Goal: Task Accomplishment & Management: Use online tool/utility

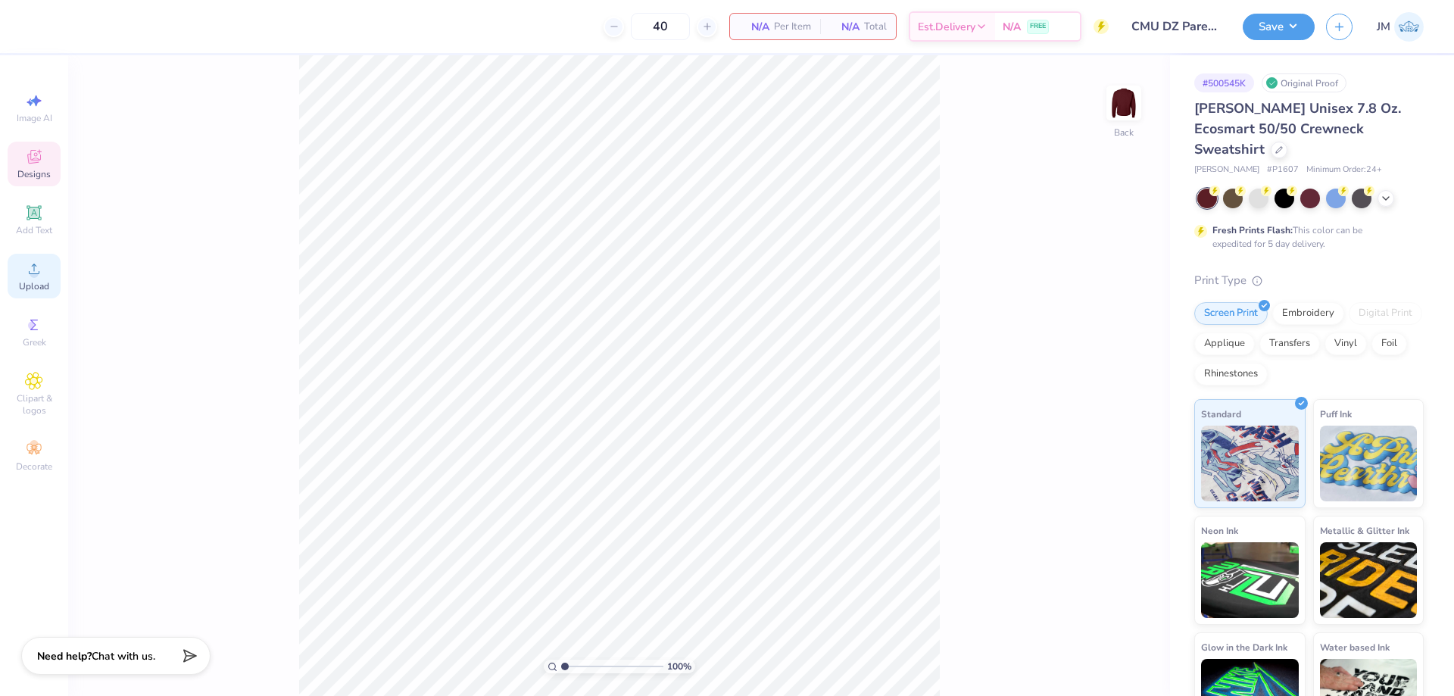
click at [38, 278] on div "Upload" at bounding box center [34, 276] width 53 height 45
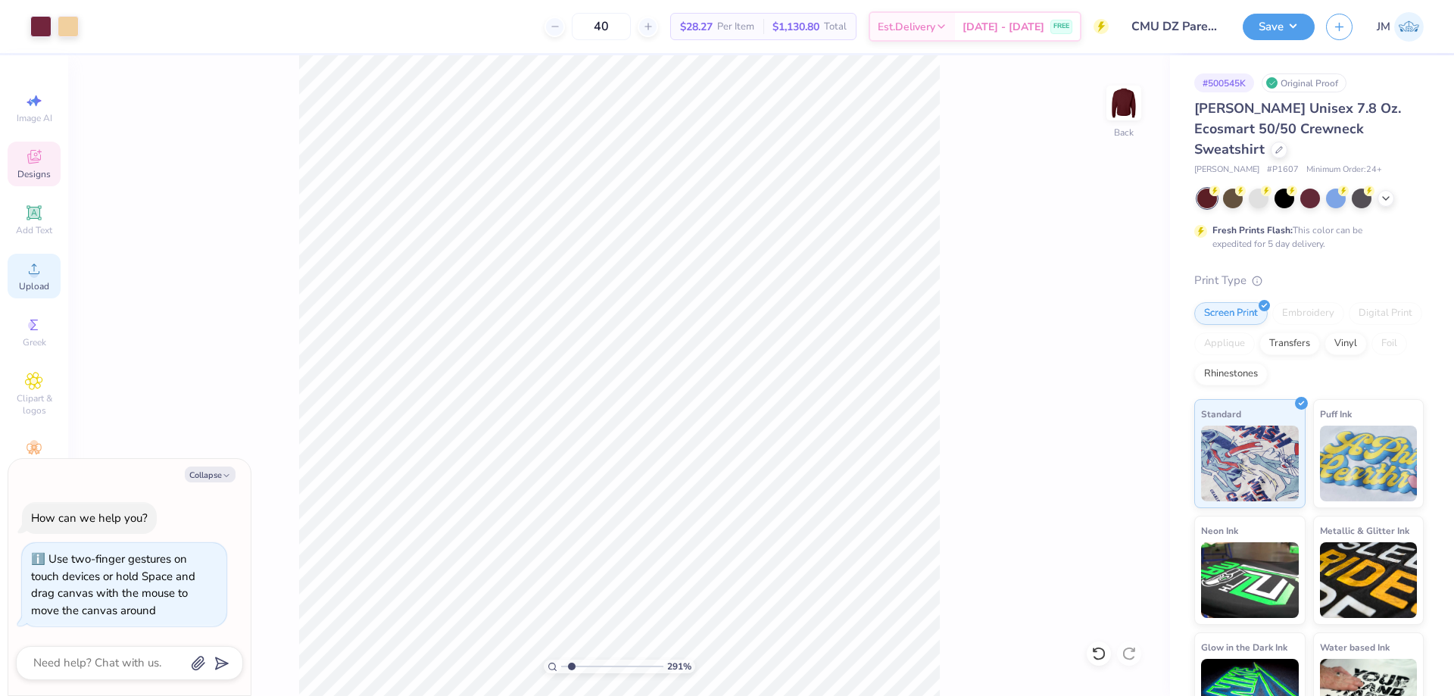
type input "2.90722877110821"
type textarea "x"
click at [42, 29] on div at bounding box center [40, 24] width 21 height 21
type input "1.49212326873899"
type textarea "x"
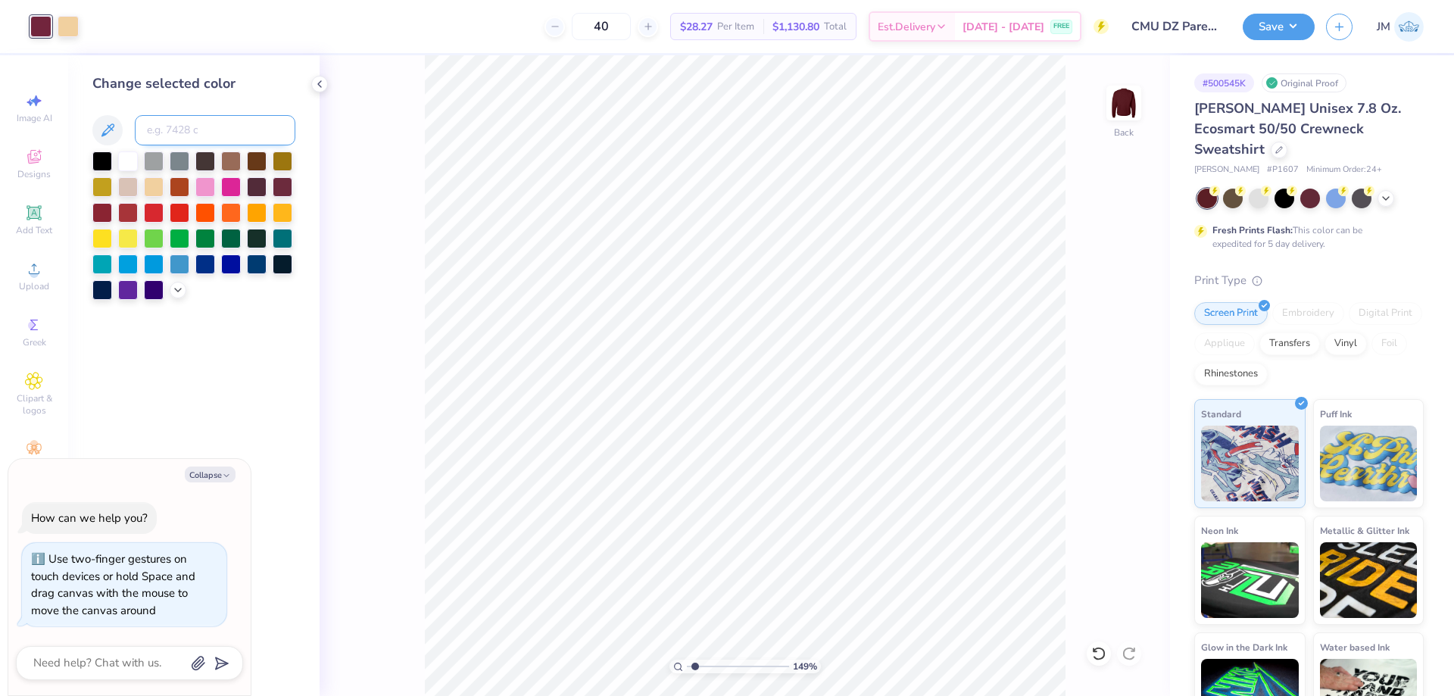
click at [189, 133] on input at bounding box center [215, 130] width 161 height 30
type input "1807"
type input "1.49212326873899"
type textarea "x"
type input "1.49212326873899"
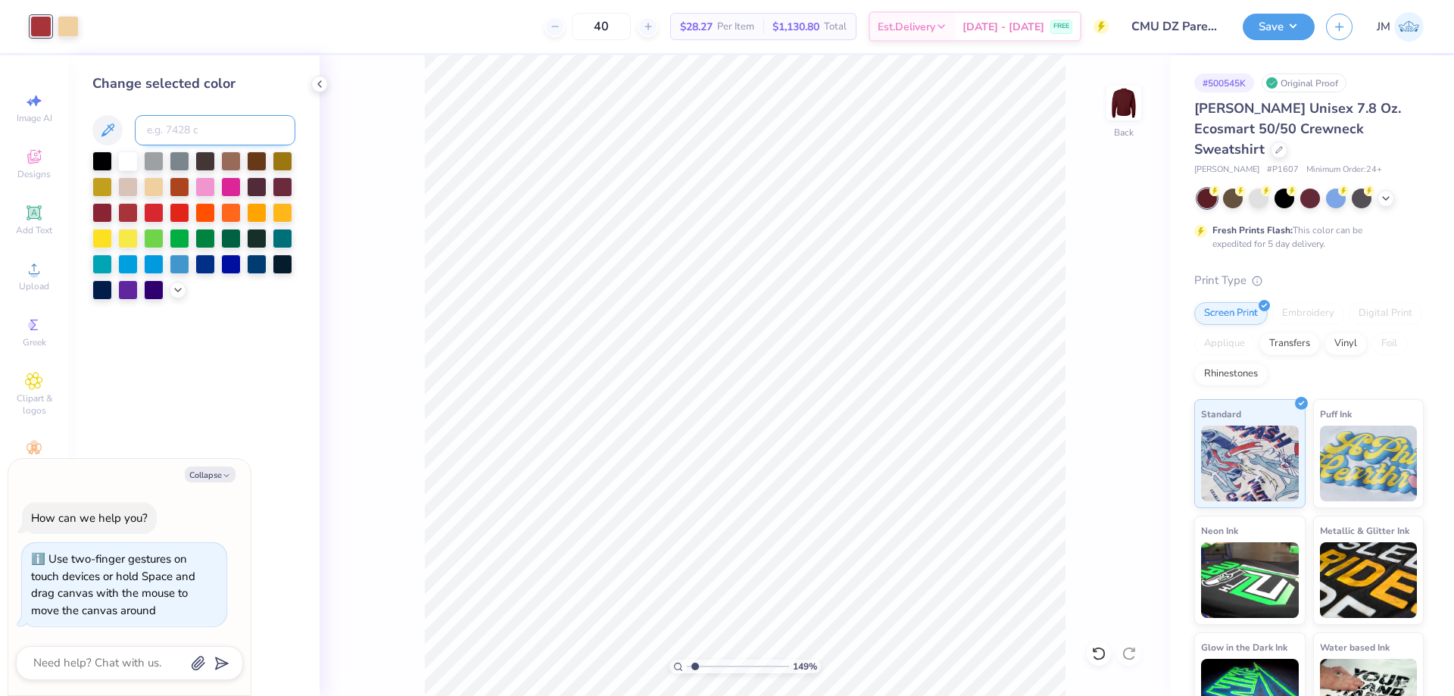
type textarea "x"
type input "1.49212326873899"
type textarea "x"
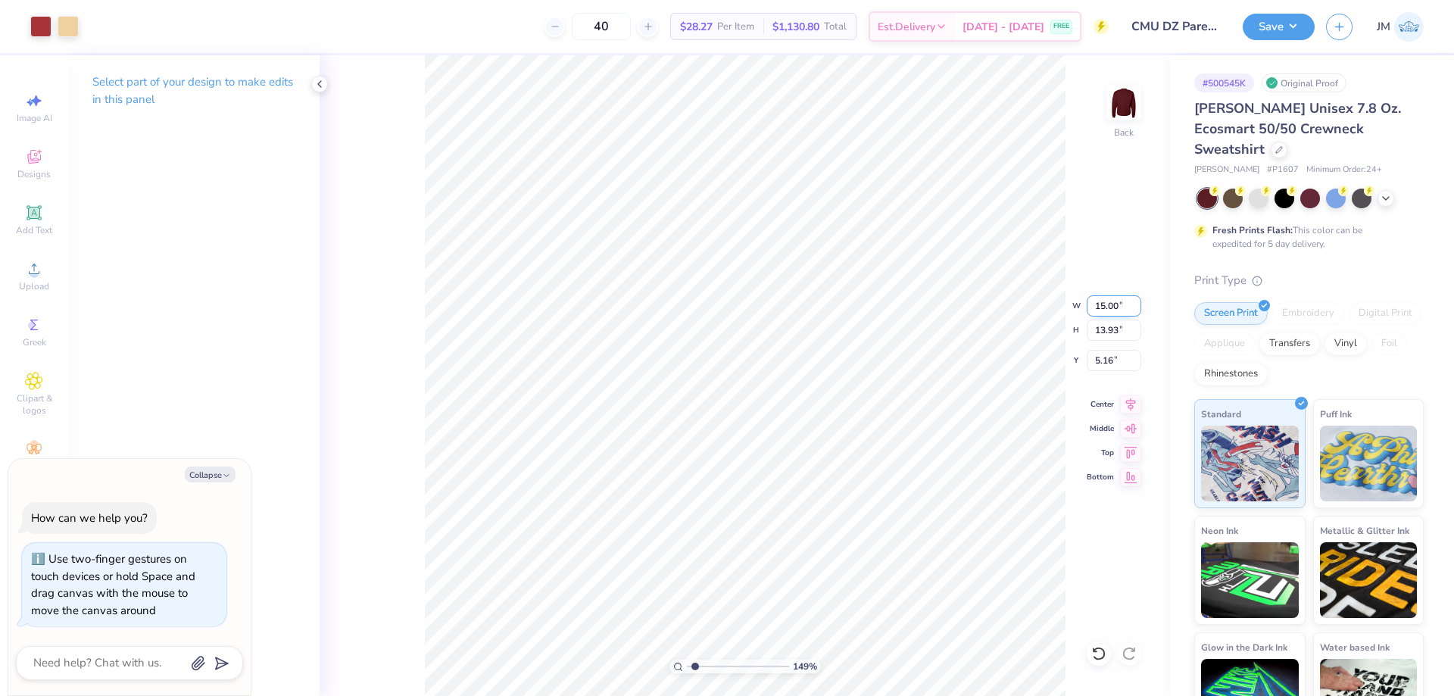
click at [1115, 311] on input "15.00" at bounding box center [1114, 305] width 55 height 21
type input "12"
type input "1.49212326873899"
type textarea "x"
type input "1.49212326873899"
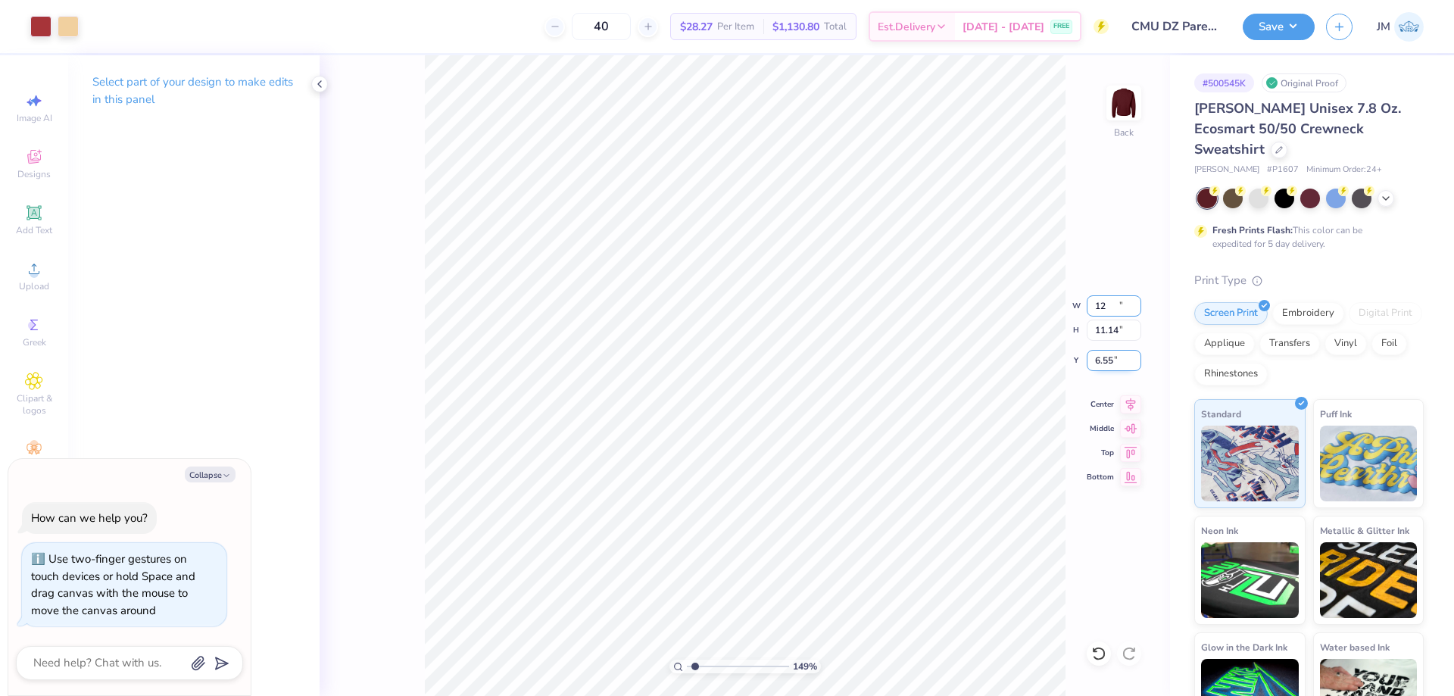
type textarea "x"
type input "12.00"
type input "11.14"
click at [1113, 359] on input "6.55" at bounding box center [1114, 360] width 55 height 21
type input "3"
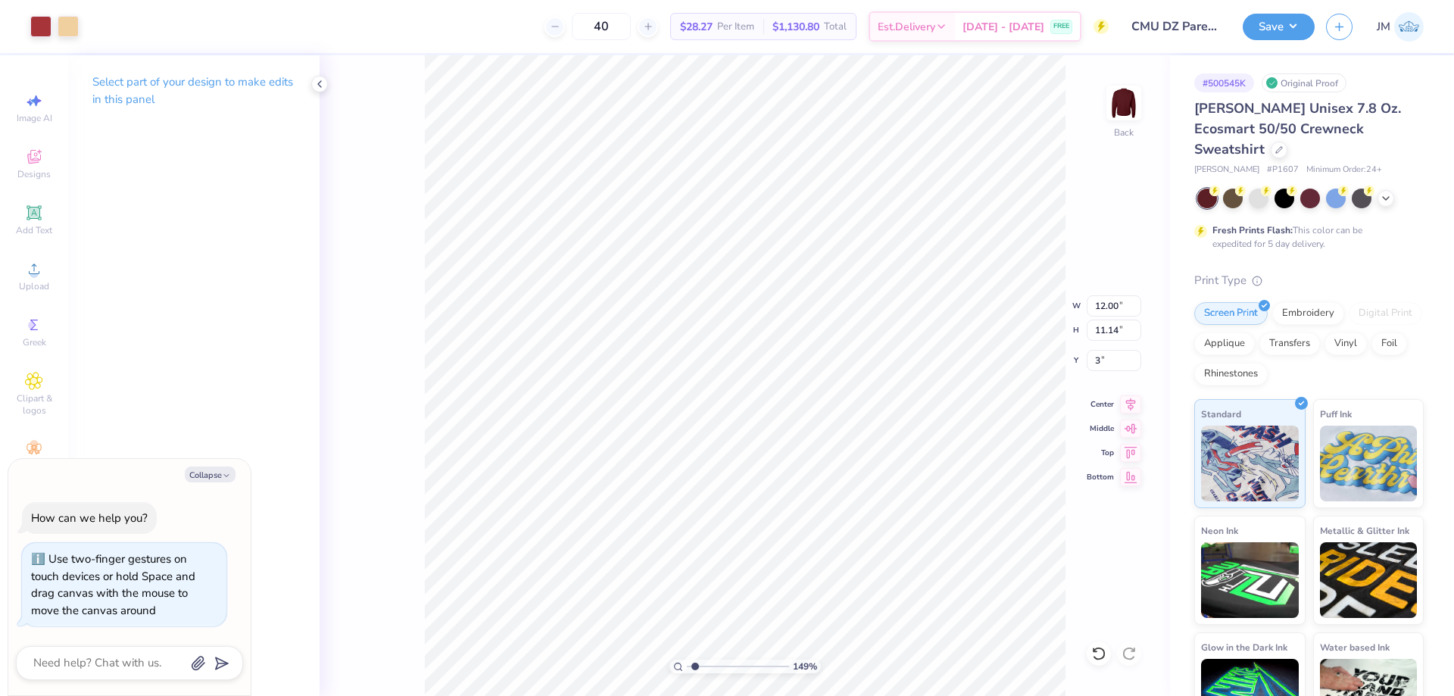
type input "1.49212326873899"
type textarea "x"
type input "1.49212326873899"
type textarea "x"
type input "3.00"
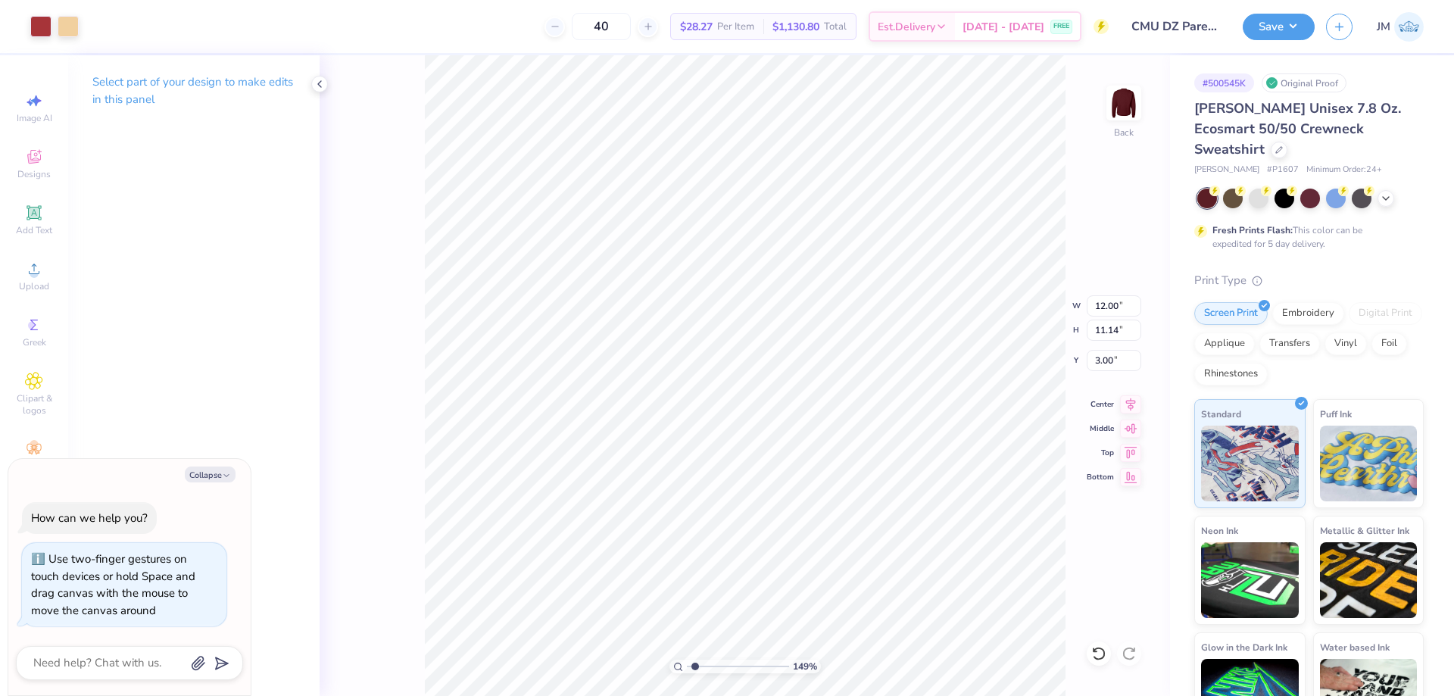
type input "1.49212326873899"
type textarea "x"
type input "1.49212326873899"
type textarea "x"
type input "1"
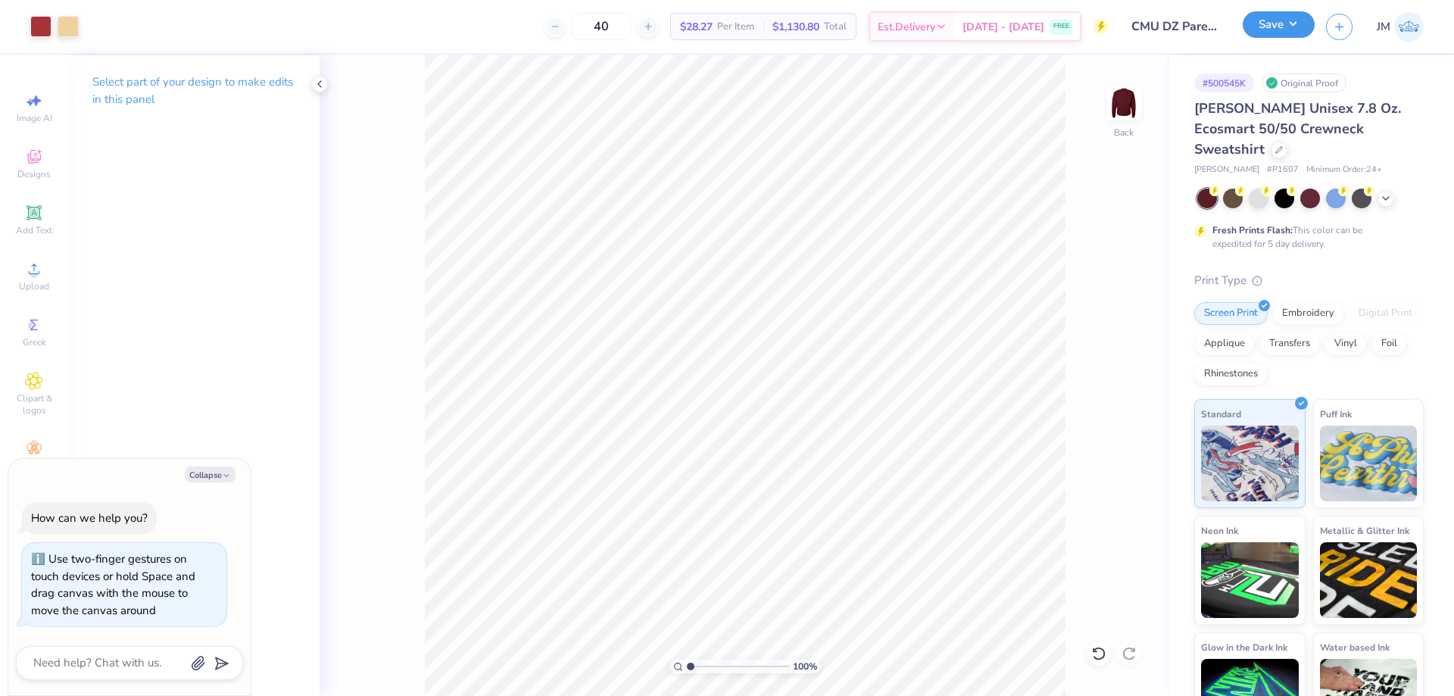
click at [1303, 32] on button "Save" at bounding box center [1279, 24] width 72 height 27
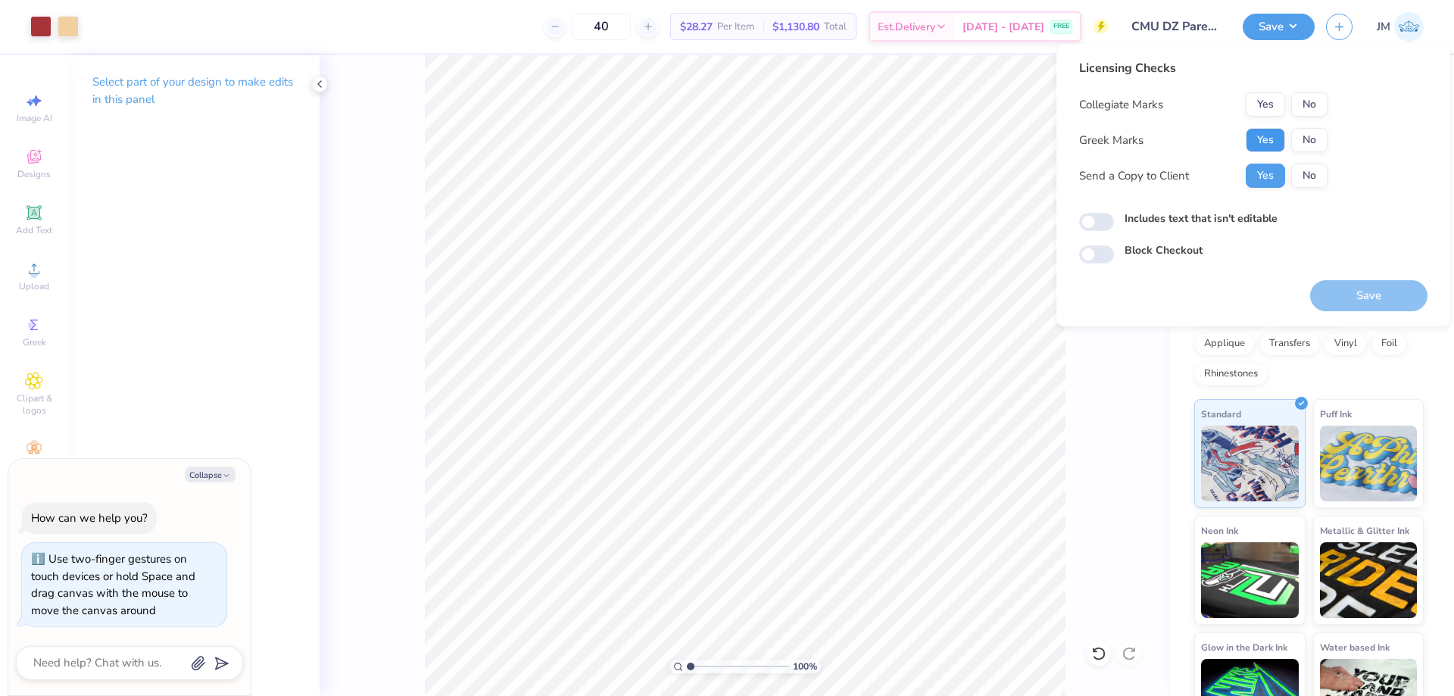
click at [1275, 138] on button "Yes" at bounding box center [1265, 140] width 39 height 24
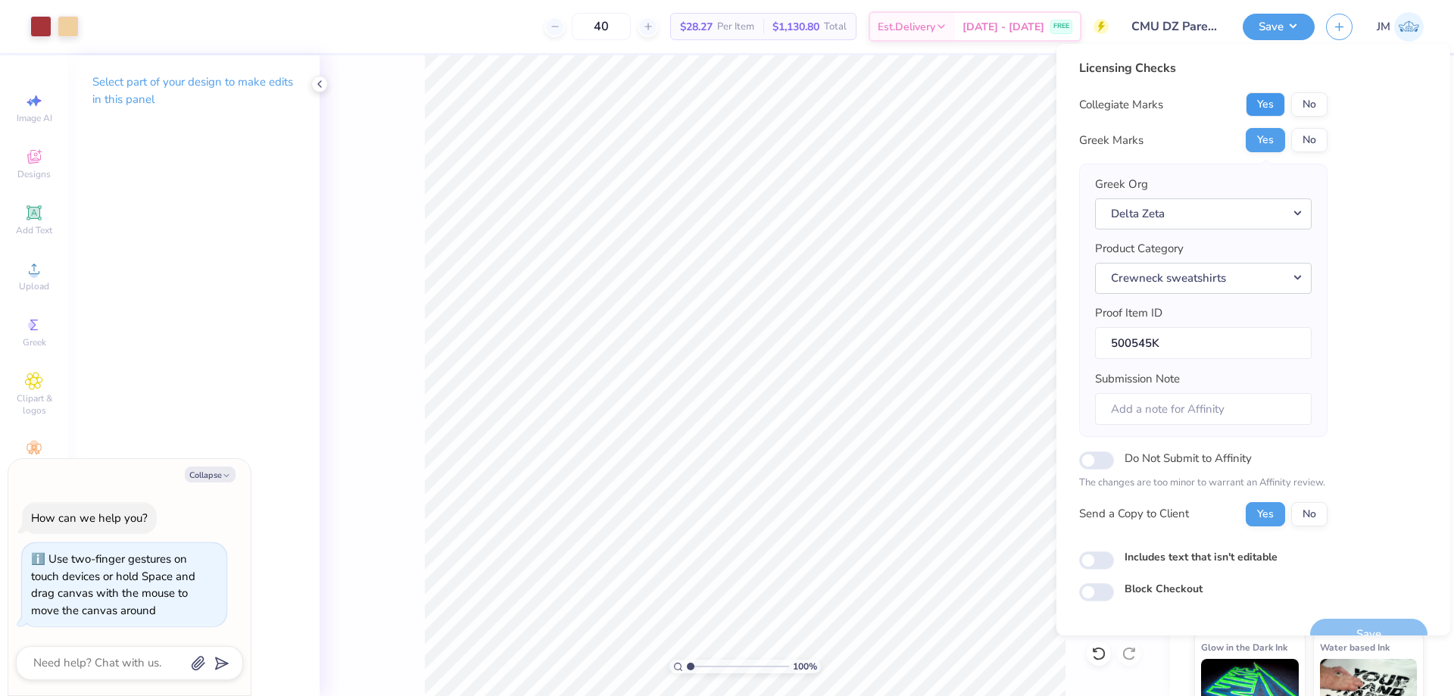
click at [1270, 102] on button "Yes" at bounding box center [1265, 104] width 39 height 24
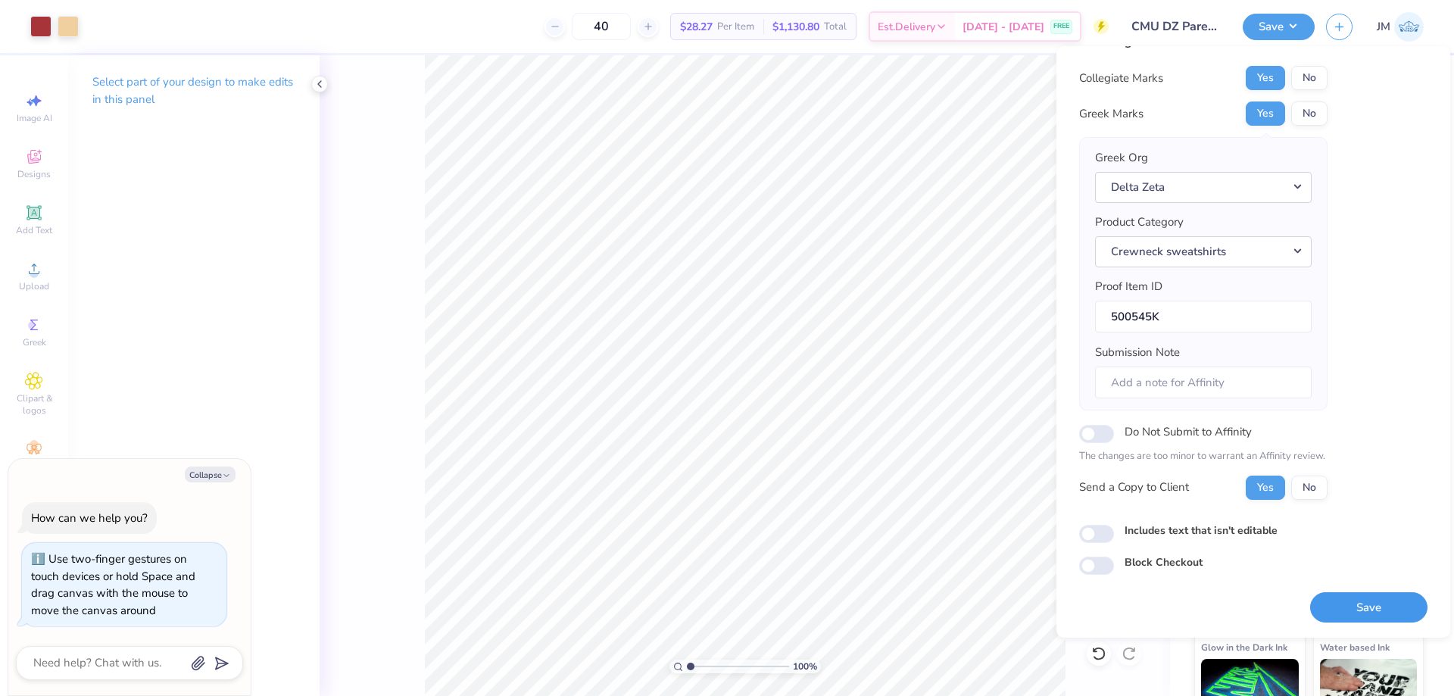
click at [1345, 610] on button "Save" at bounding box center [1369, 607] width 117 height 31
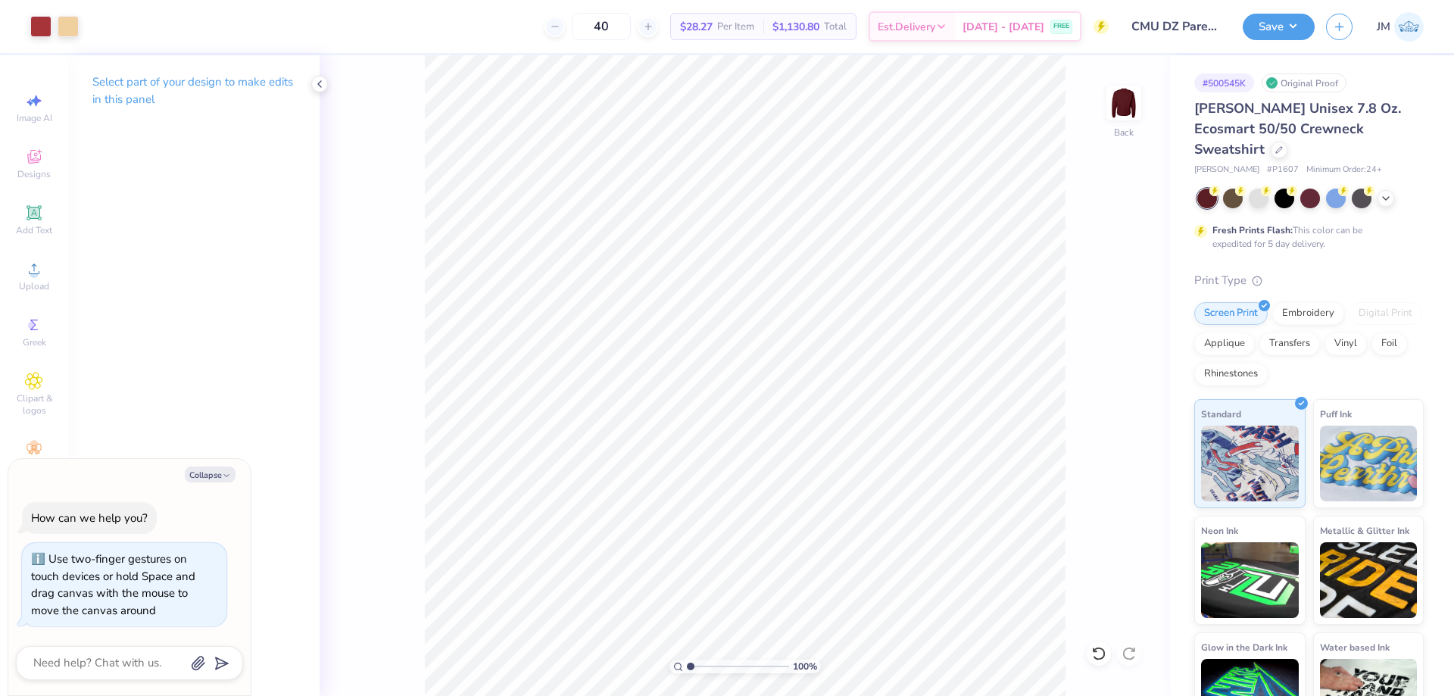
type textarea "x"
type input "1.49212326873899"
type textarea "x"
type input "1.49212326873899"
type textarea "x"
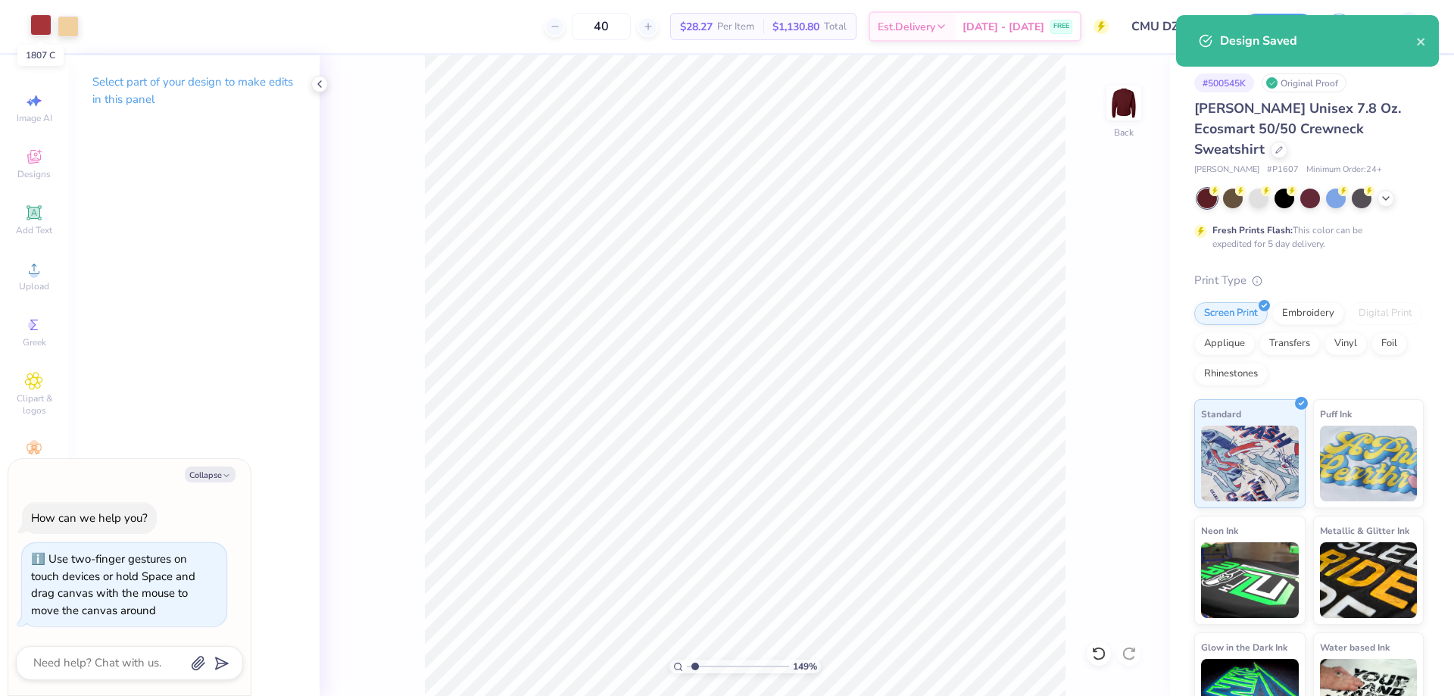
click at [36, 25] on div at bounding box center [40, 24] width 21 height 21
type input "1.49212326873899"
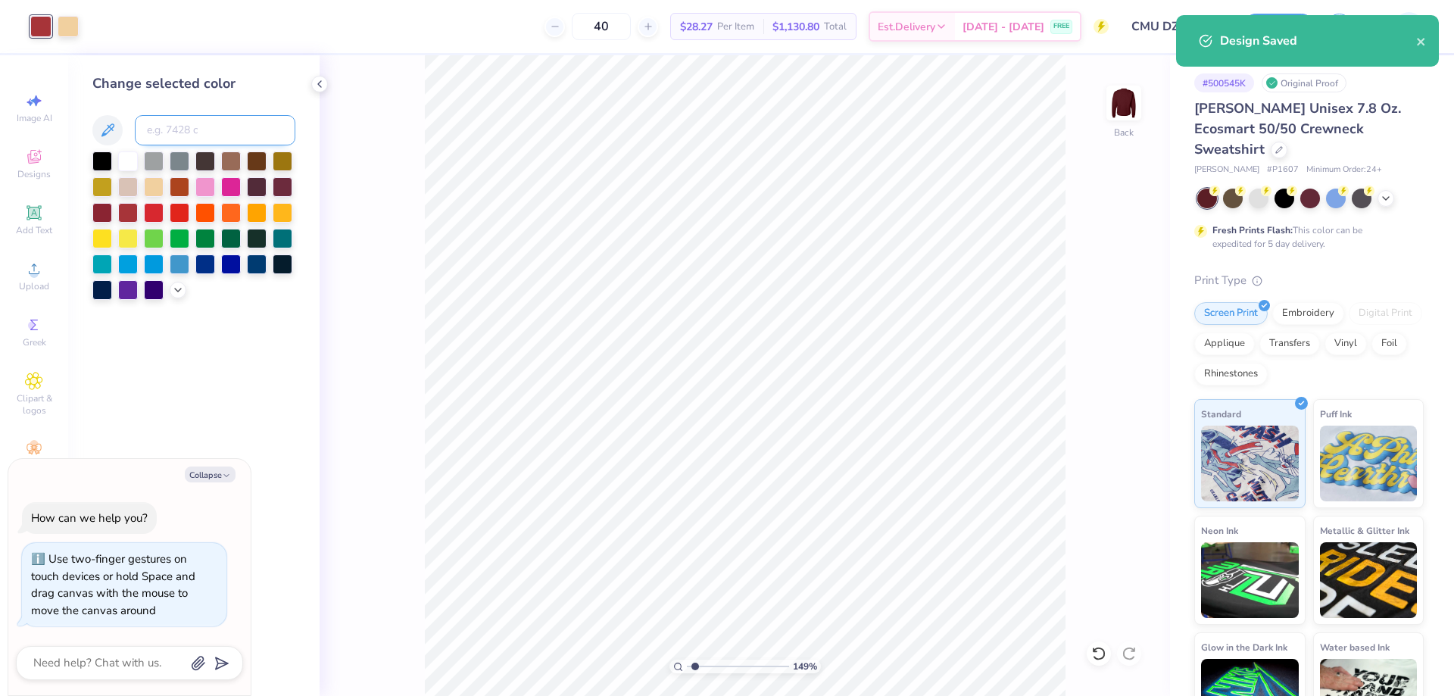
click at [163, 134] on input at bounding box center [215, 130] width 161 height 30
type textarea "x"
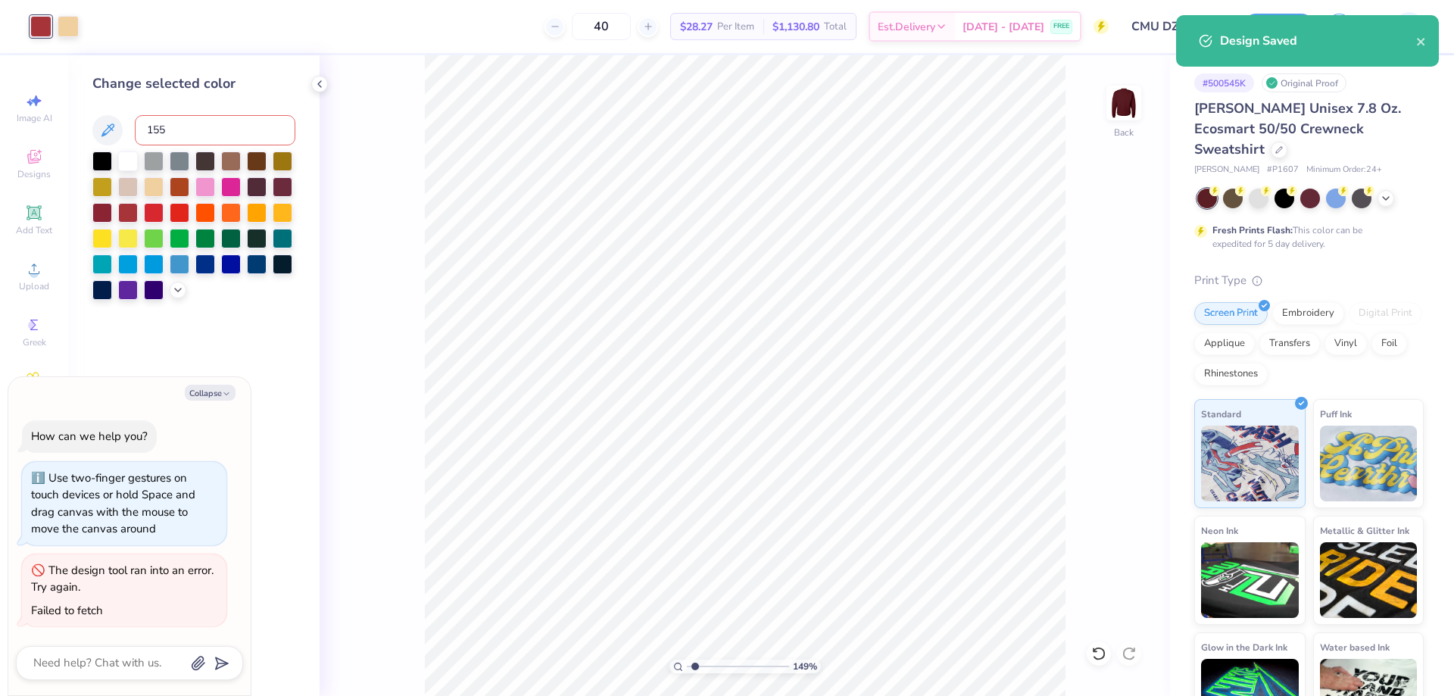
type input "155"
type input "1.49212326873899"
type textarea "x"
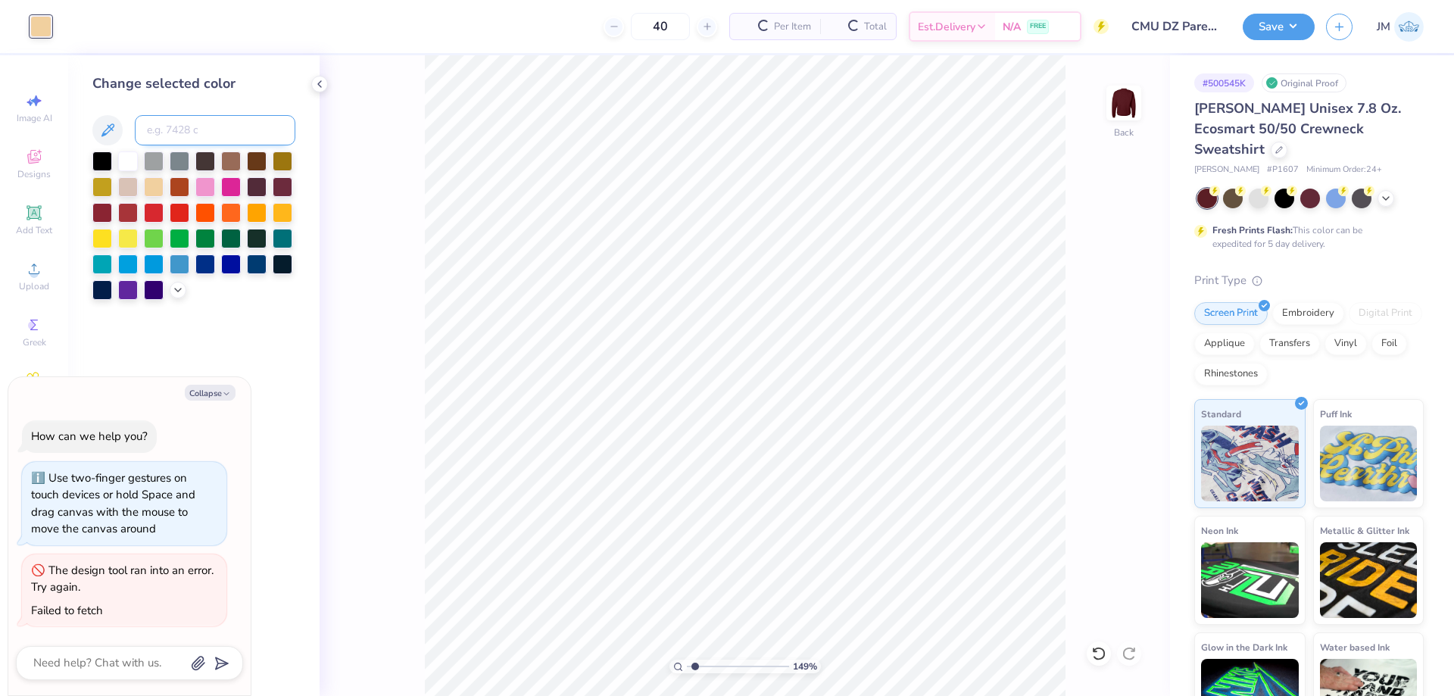
type input "1.49212326873899"
type textarea "x"
click at [1095, 651] on icon at bounding box center [1095, 649] width 3 height 3
type input "1.49212326873899"
type textarea "x"
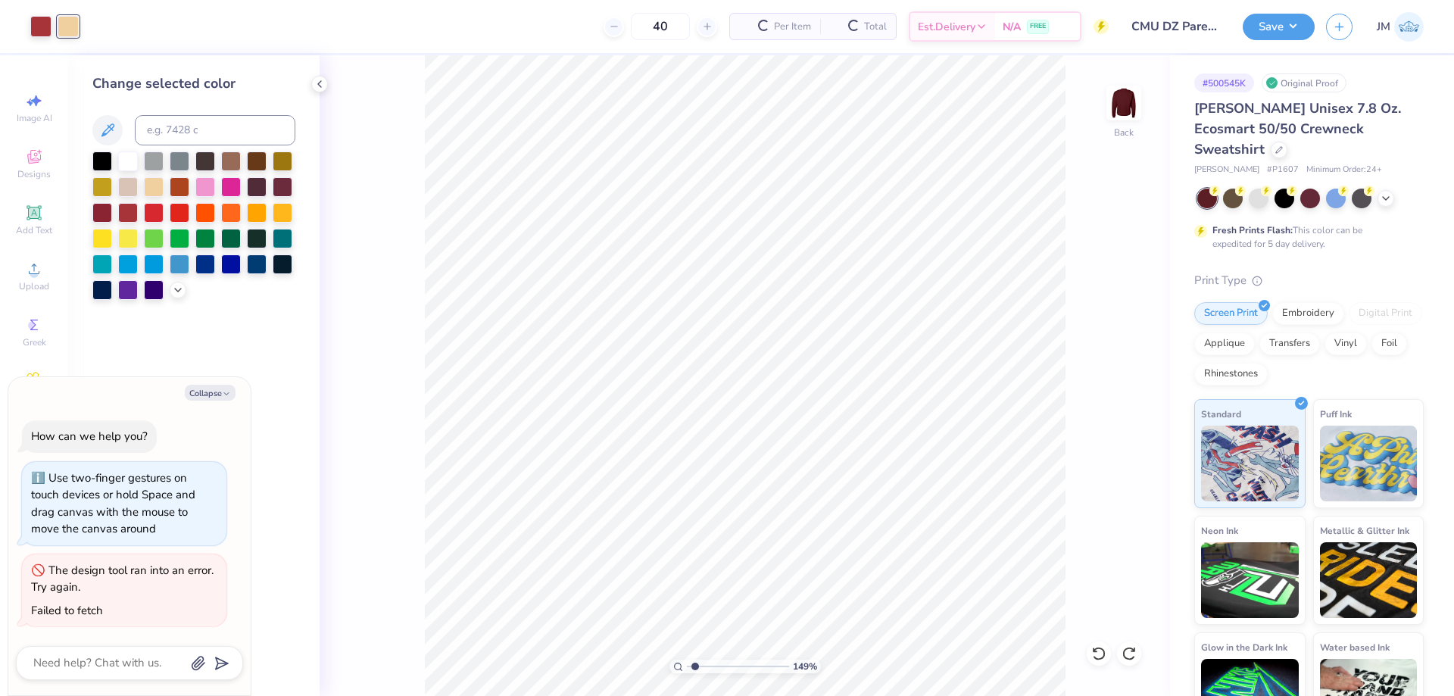
type input "1.49212326873899"
type textarea "x"
type input "1.49212326873899"
type textarea "x"
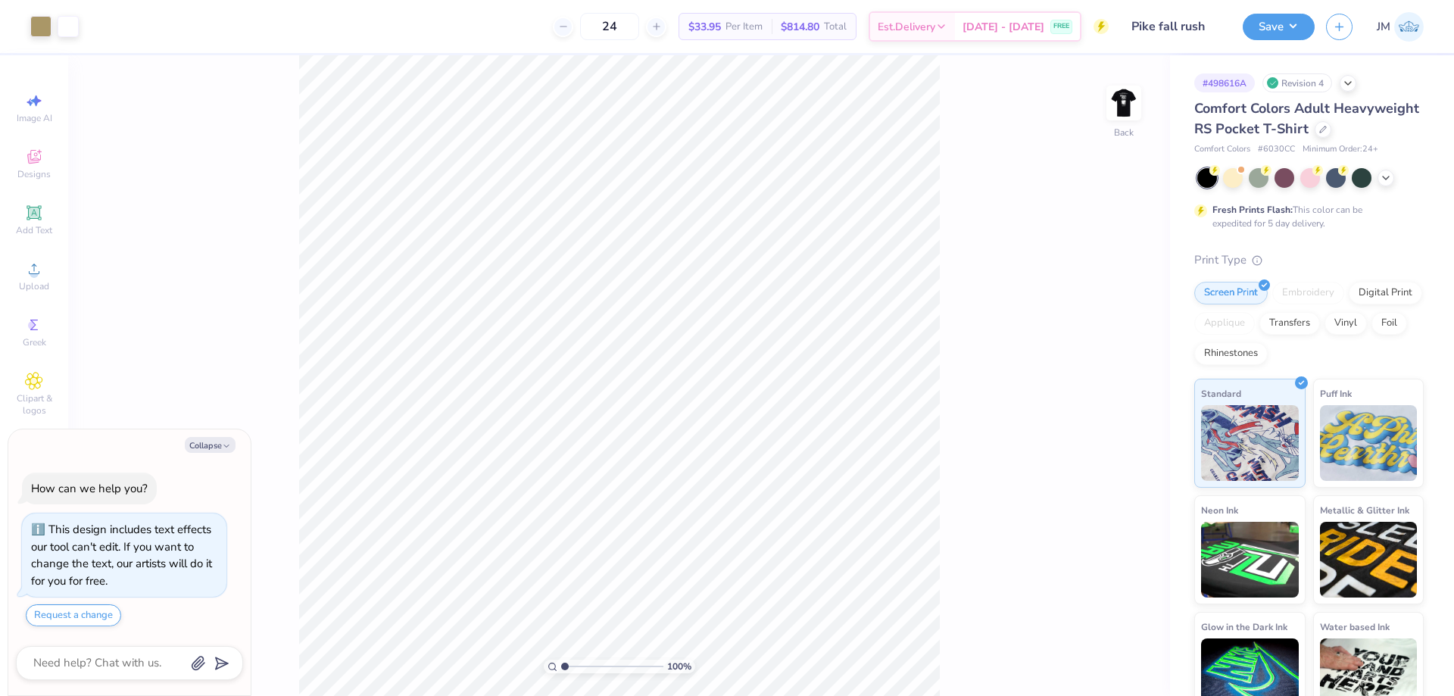
type textarea "x"
type input "1.94838377767887"
type textarea "x"
type input "1.94838377767887"
type textarea "x"
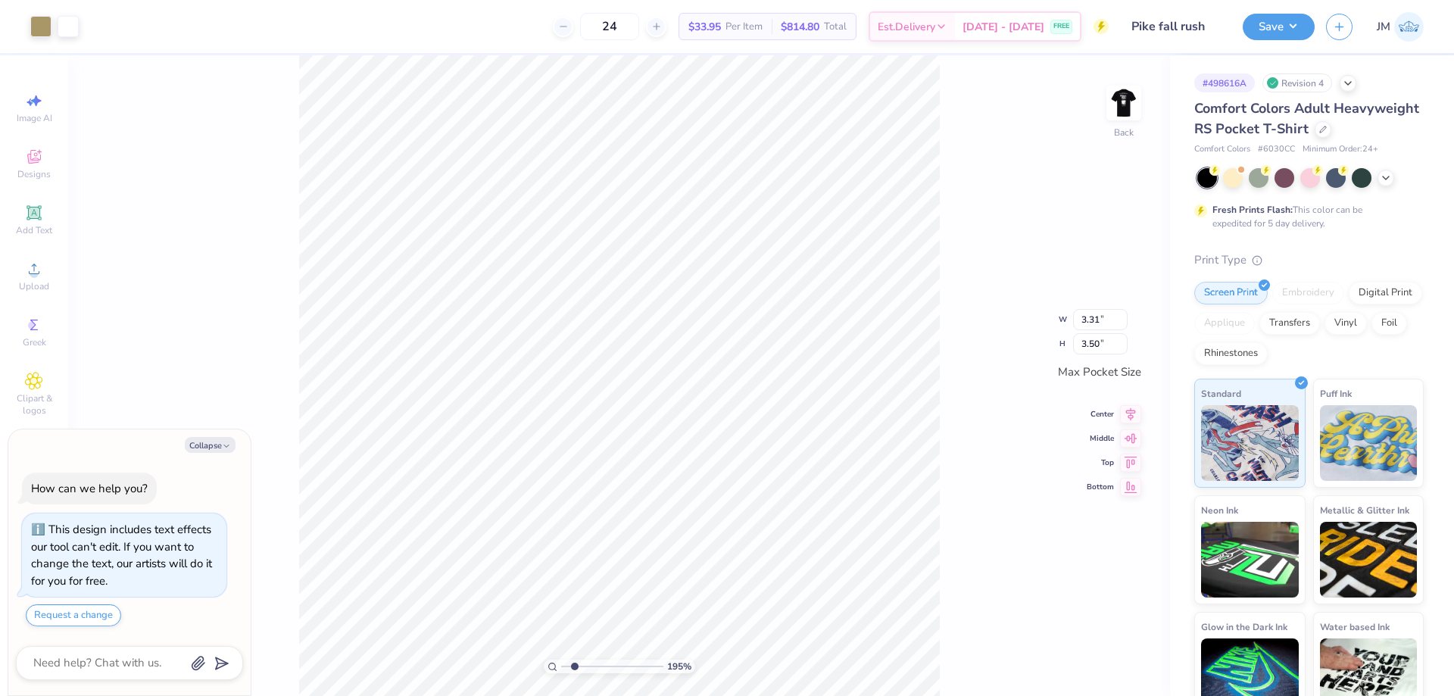
type input "1.94838377767887"
type textarea "x"
type input "3.79619934512219"
click at [72, 26] on div at bounding box center [68, 24] width 21 height 21
type textarea "x"
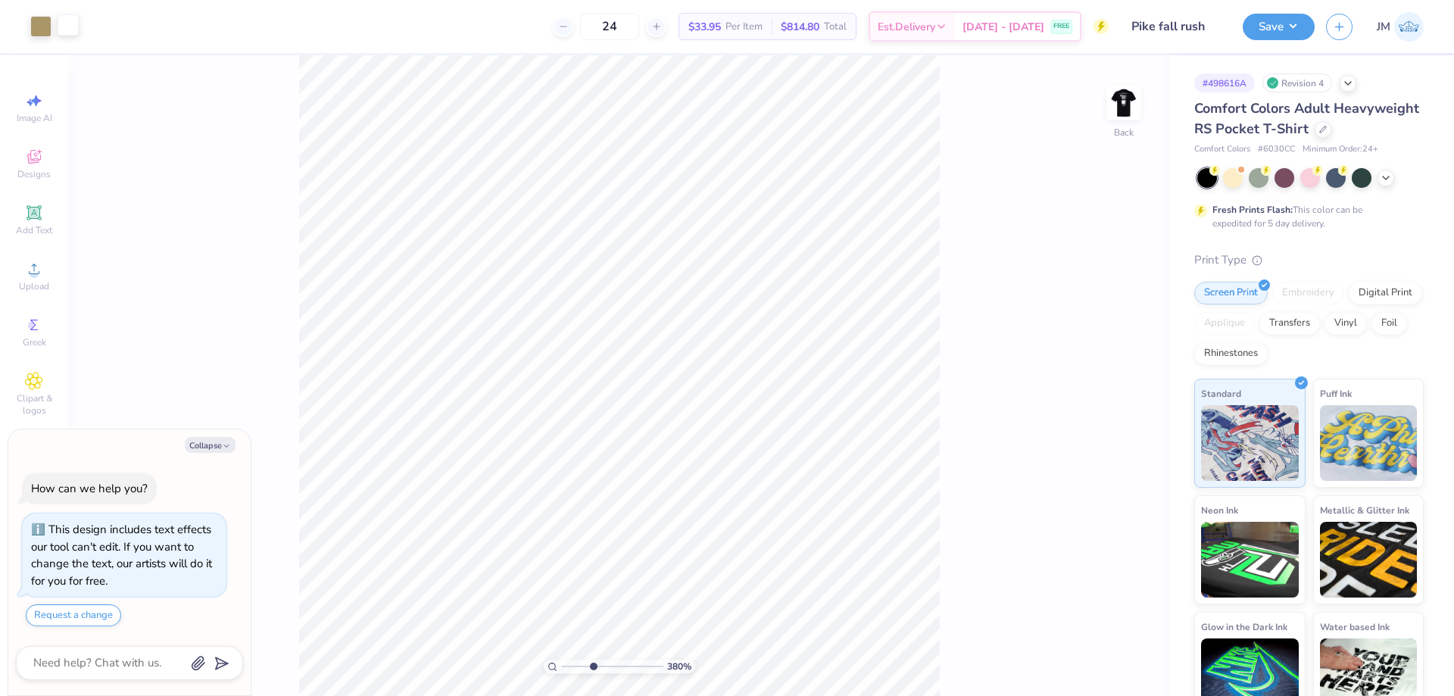
type input "3.79619934512219"
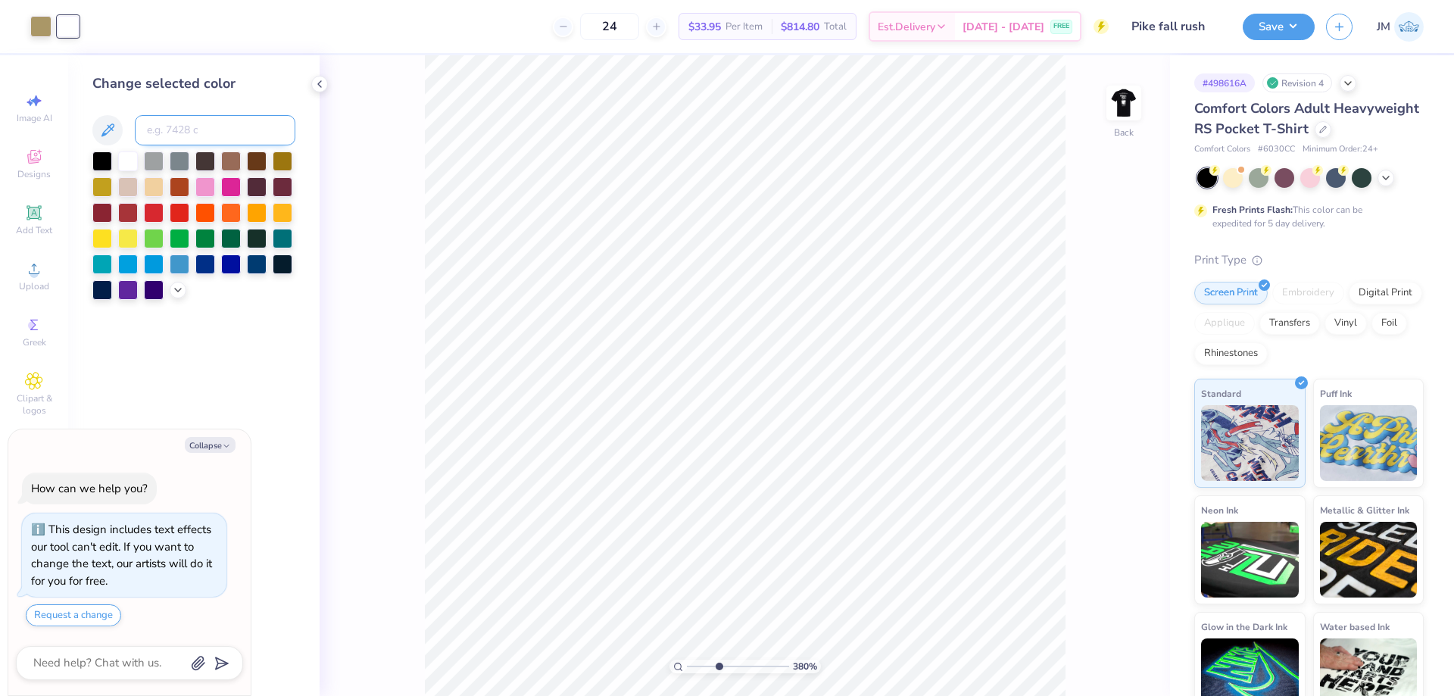
click at [168, 127] on input at bounding box center [215, 130] width 161 height 30
type input "5645"
type textarea "x"
type input "3.79619934512219"
type textarea "x"
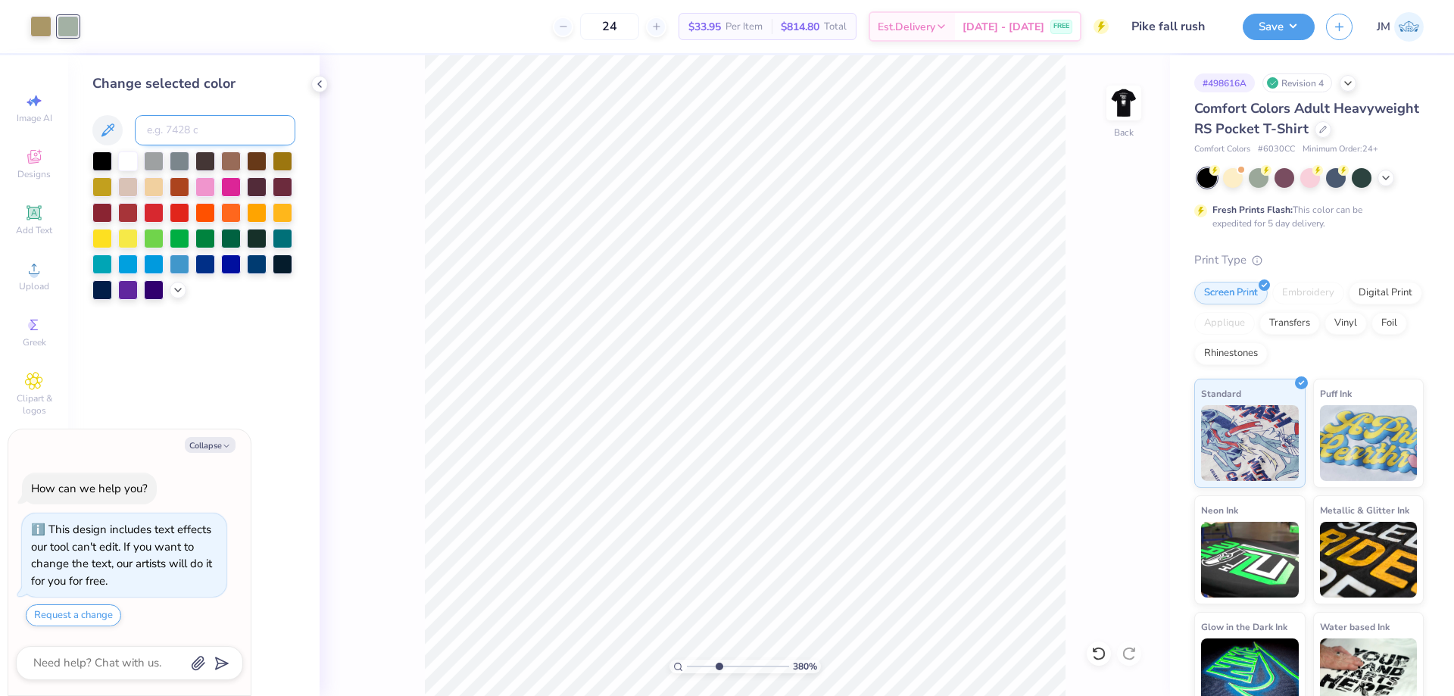
type input "3.79619934512219"
type textarea "x"
type input "10"
type textarea "x"
type input "2.63421361495391"
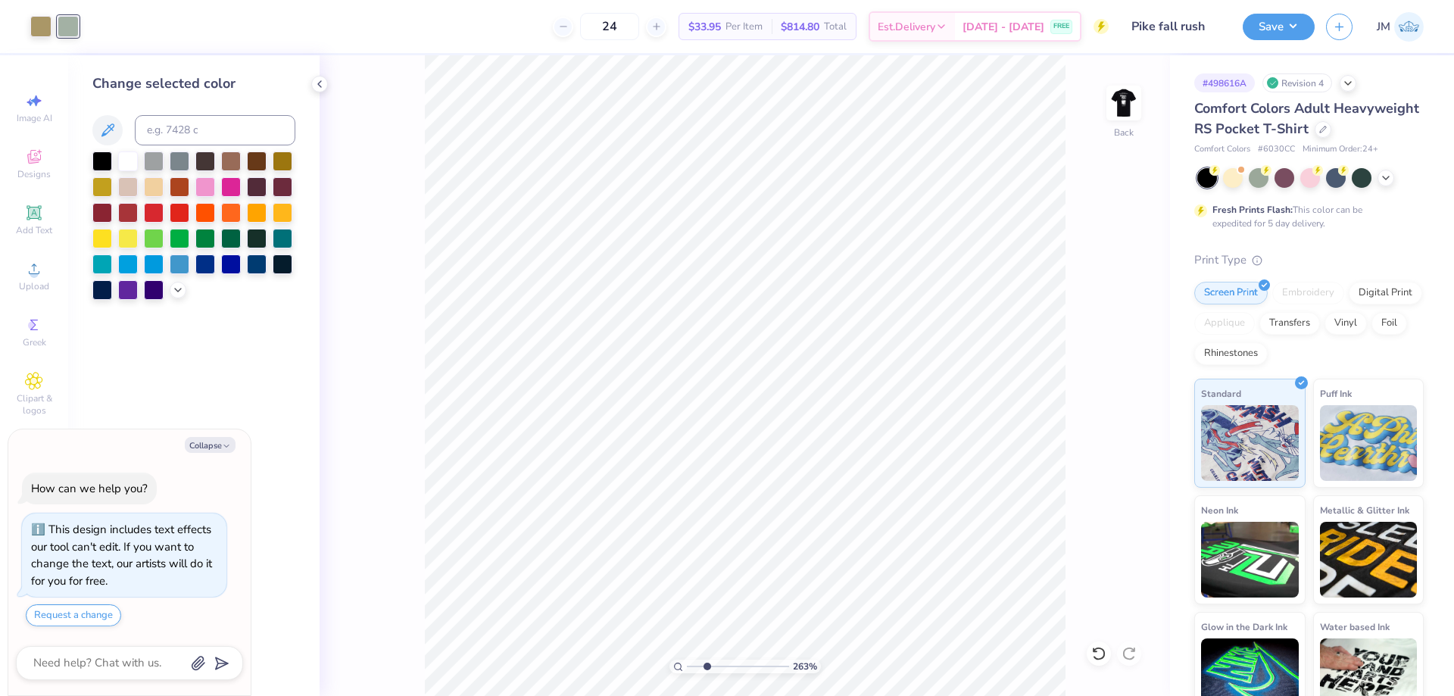
type textarea "x"
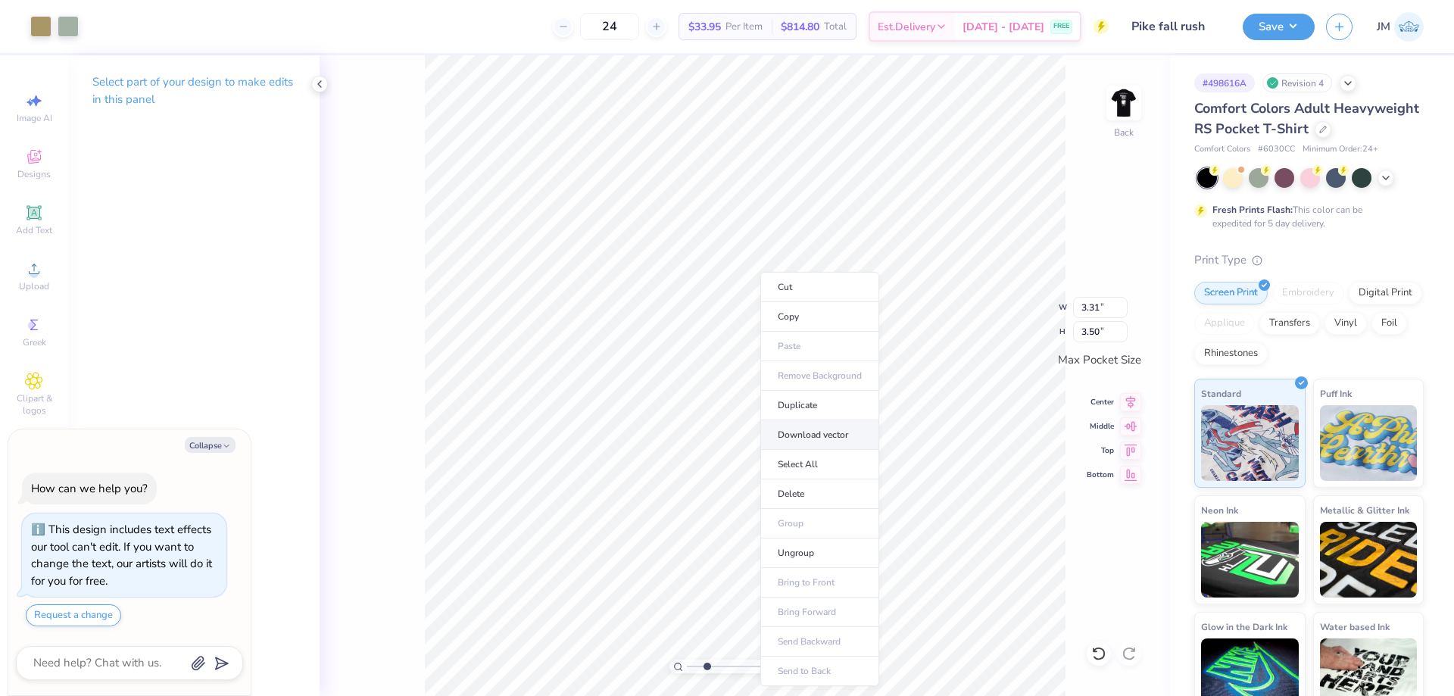
click at [849, 428] on li "Download vector" at bounding box center [820, 435] width 119 height 30
type input "2.63421361495391"
type textarea "x"
type input "2.63421361495391"
type textarea "x"
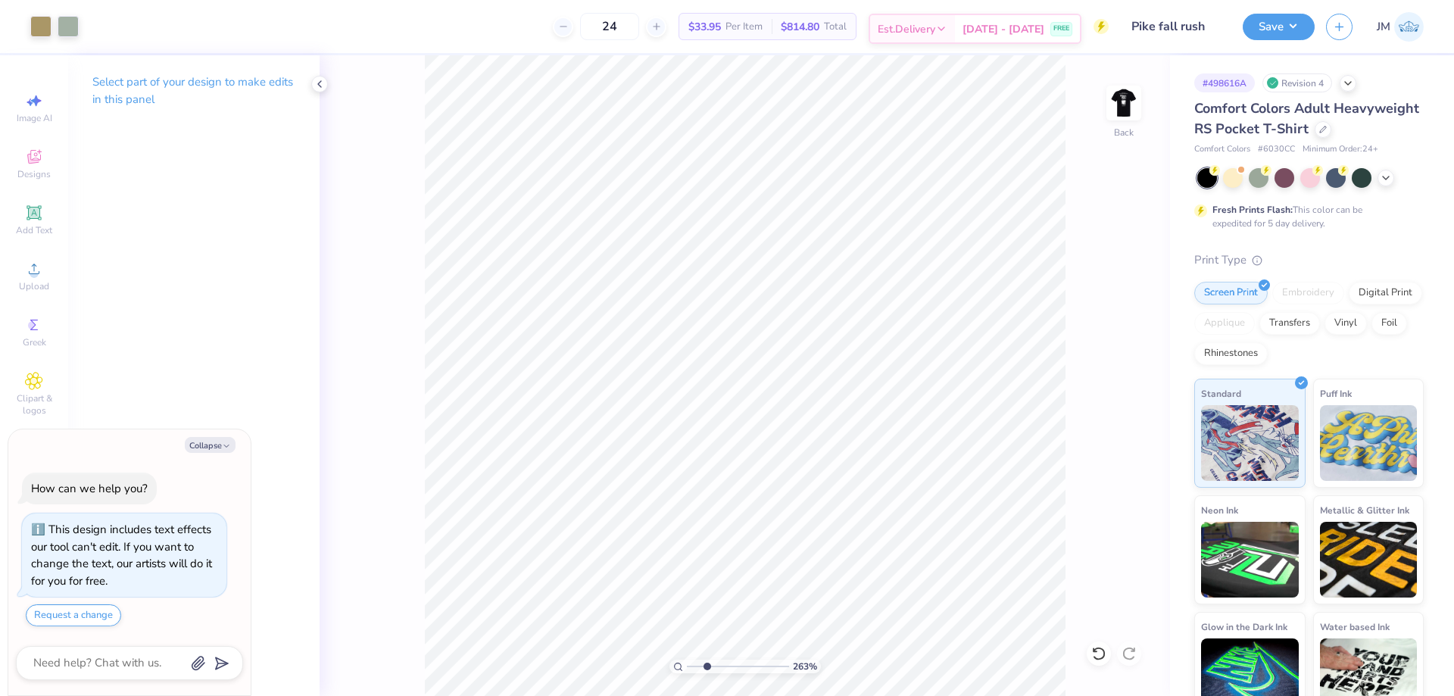
type input "2.63421361495391"
type textarea "x"
type input "2.63421361495391"
type textarea "x"
type input "2.63421361495391"
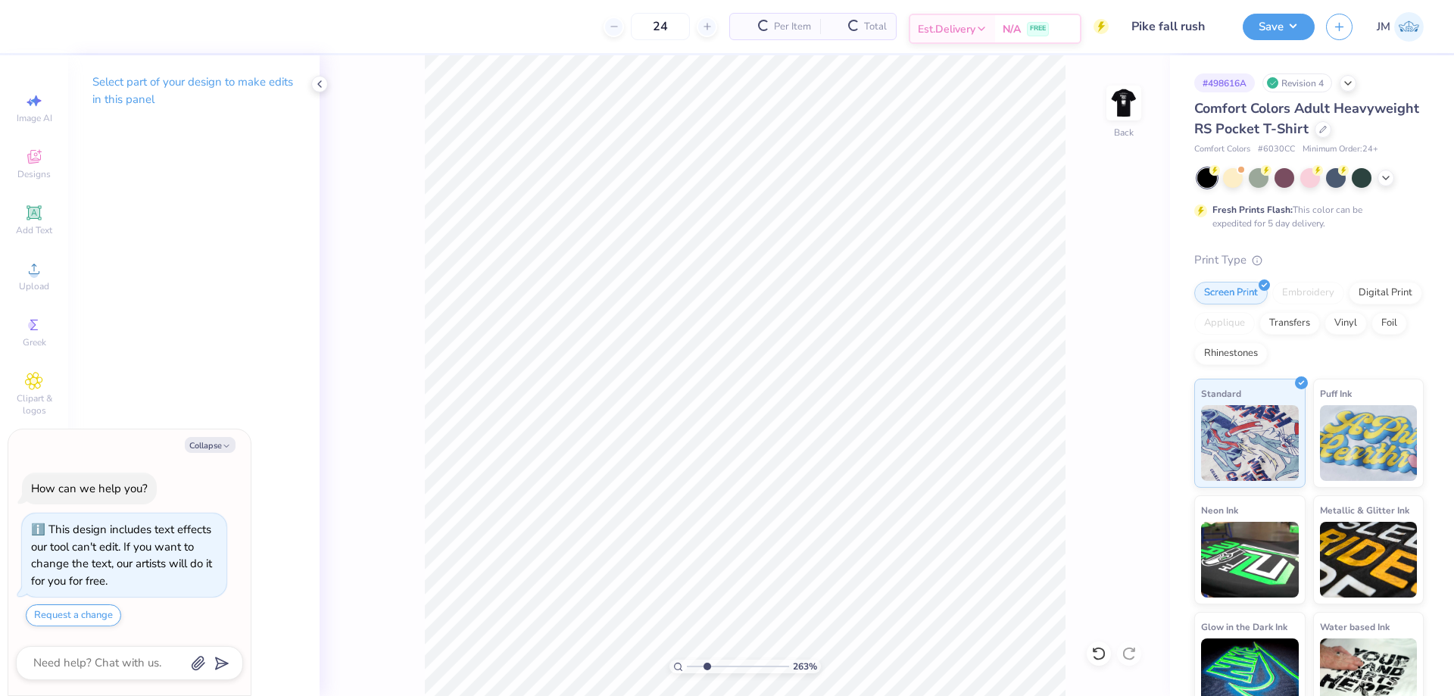
type textarea "x"
type input "2.63421361495391"
type textarea "x"
type input "2.63421361495391"
type textarea "x"
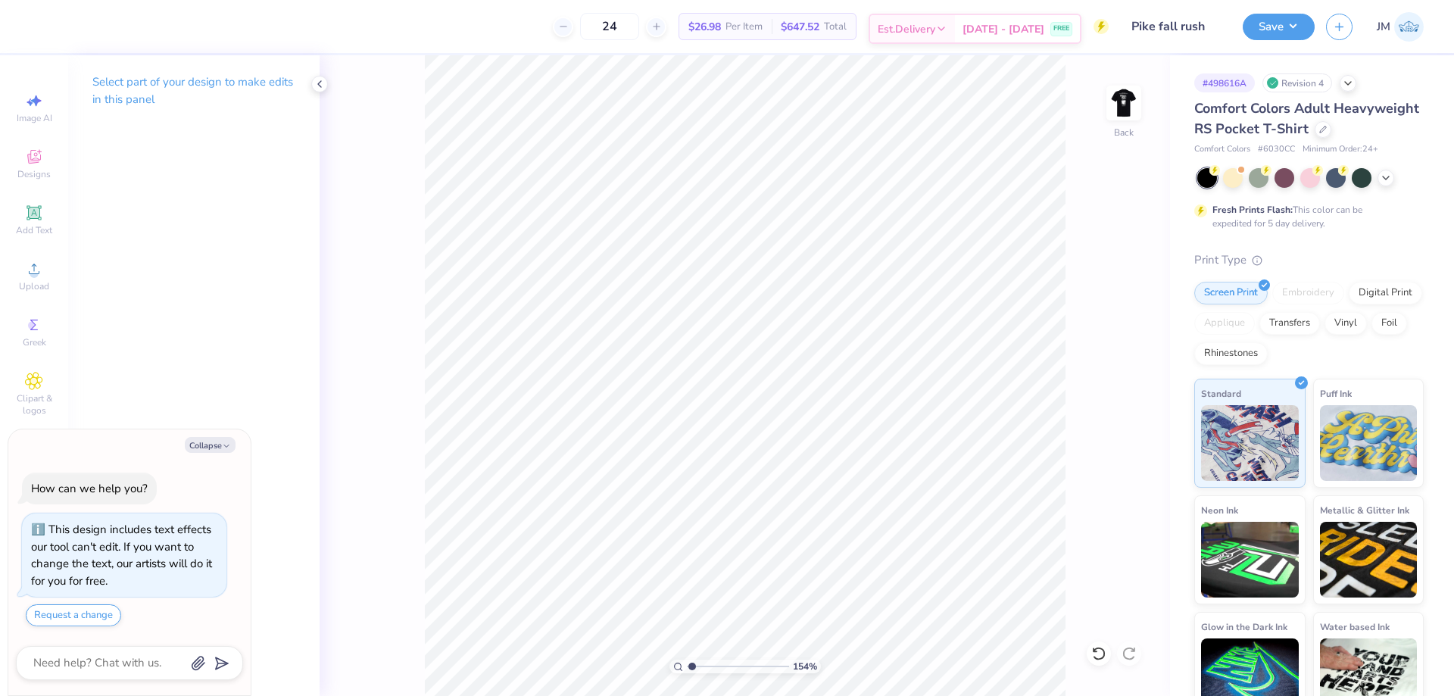
type input "1.03539647746693"
click at [22, 273] on div "Upload" at bounding box center [34, 276] width 53 height 45
type textarea "x"
type input "1.03539647746693"
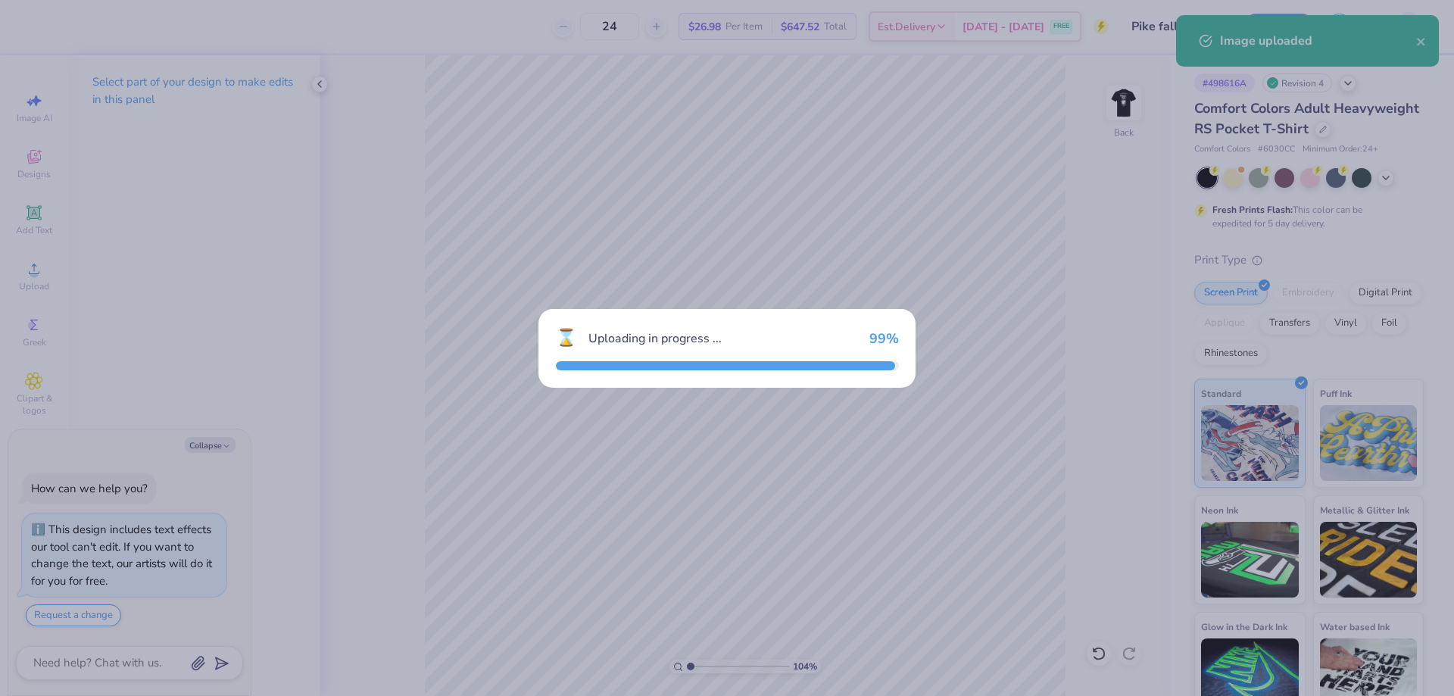
type textarea "x"
type input "1.03539647746693"
type textarea "x"
type input "1.03539647746693"
type textarea "x"
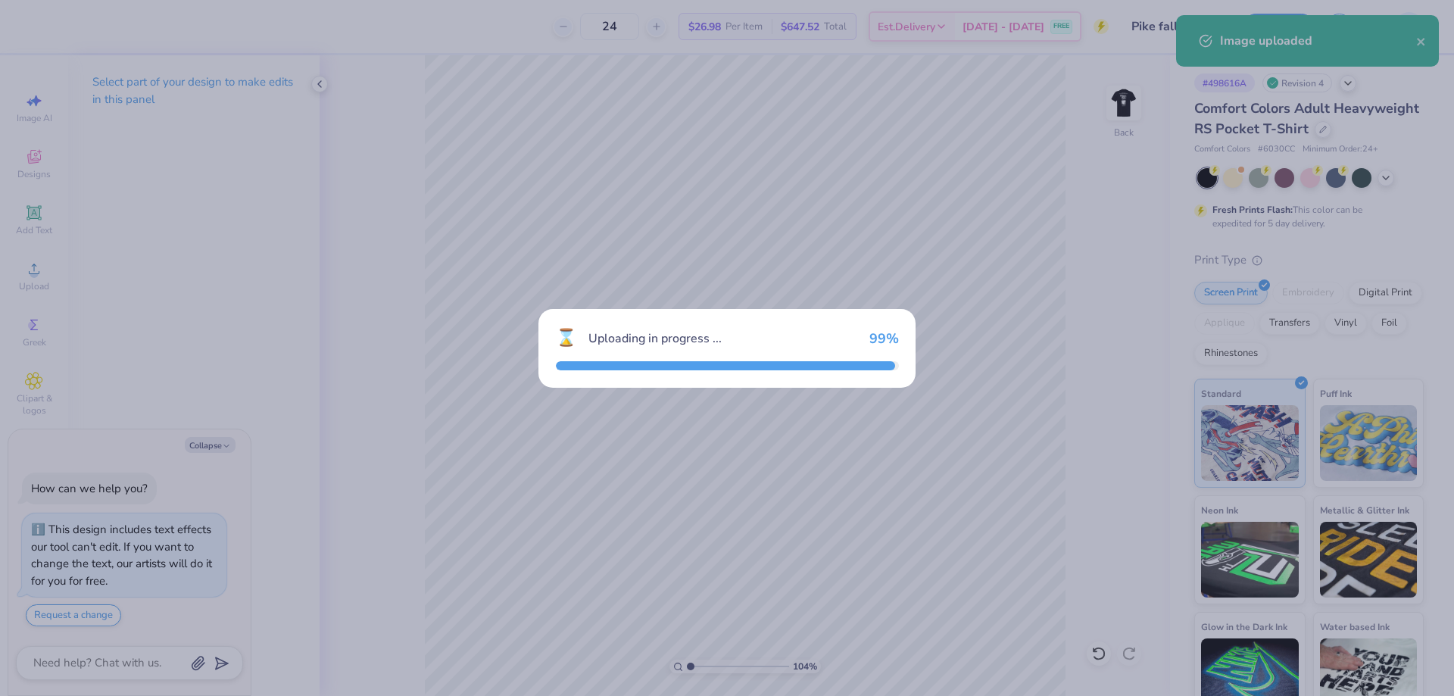
type input "1.03539647746693"
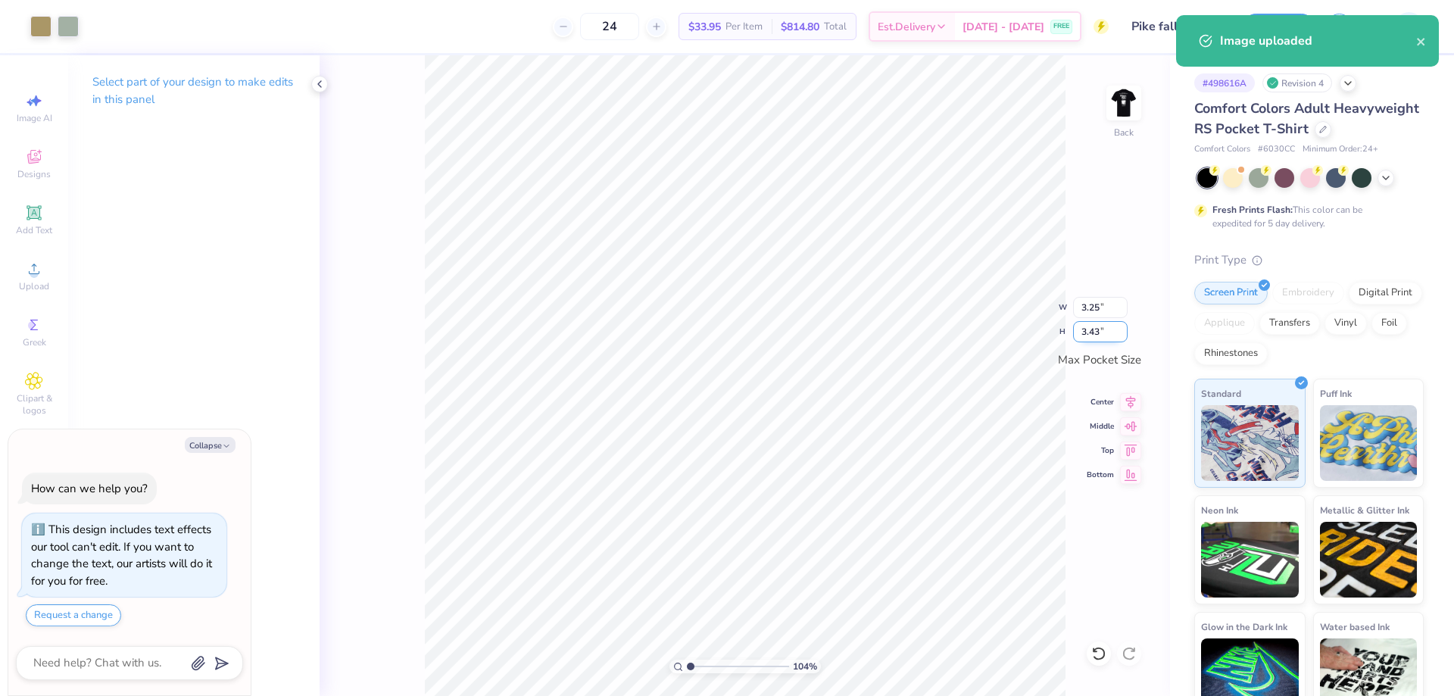
click at [1105, 330] on input "3.43" at bounding box center [1100, 331] width 55 height 21
type input "3.5"
type textarea "x"
type input "1.03539647746693"
type input "3.31"
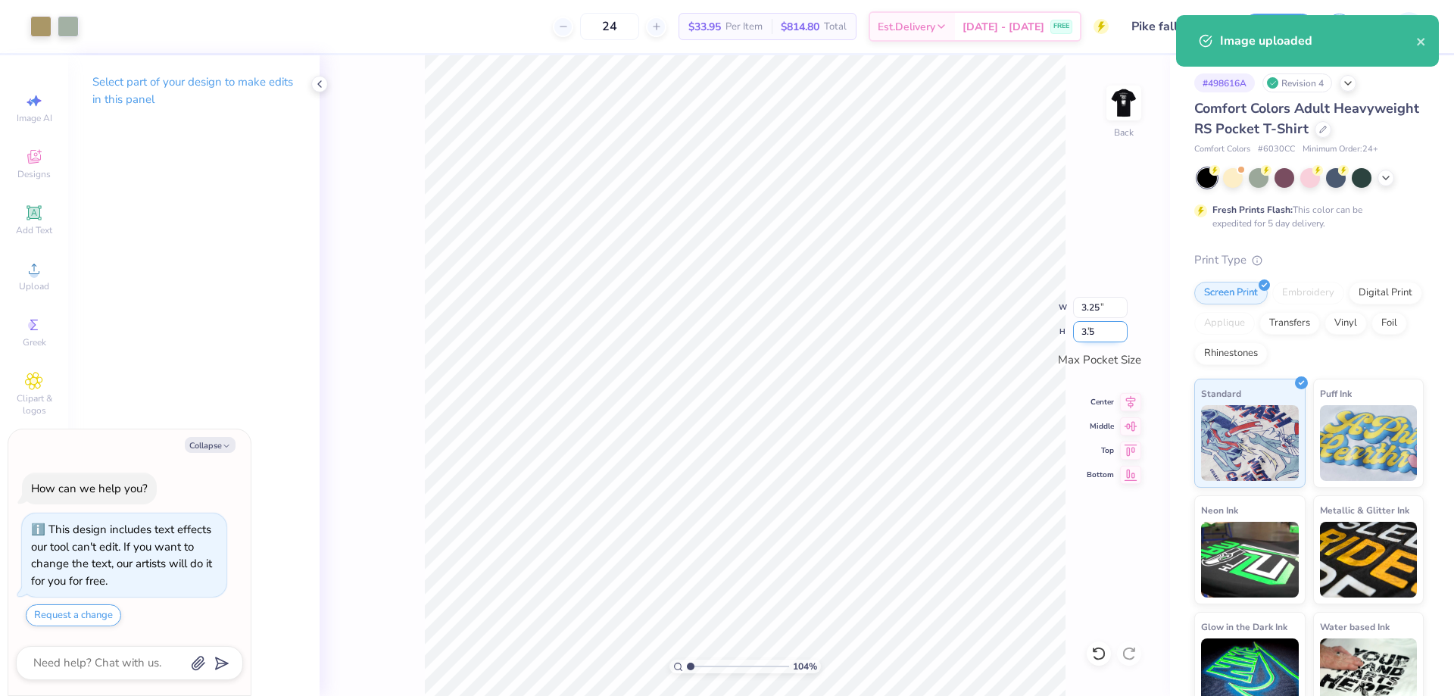
type input "3.50"
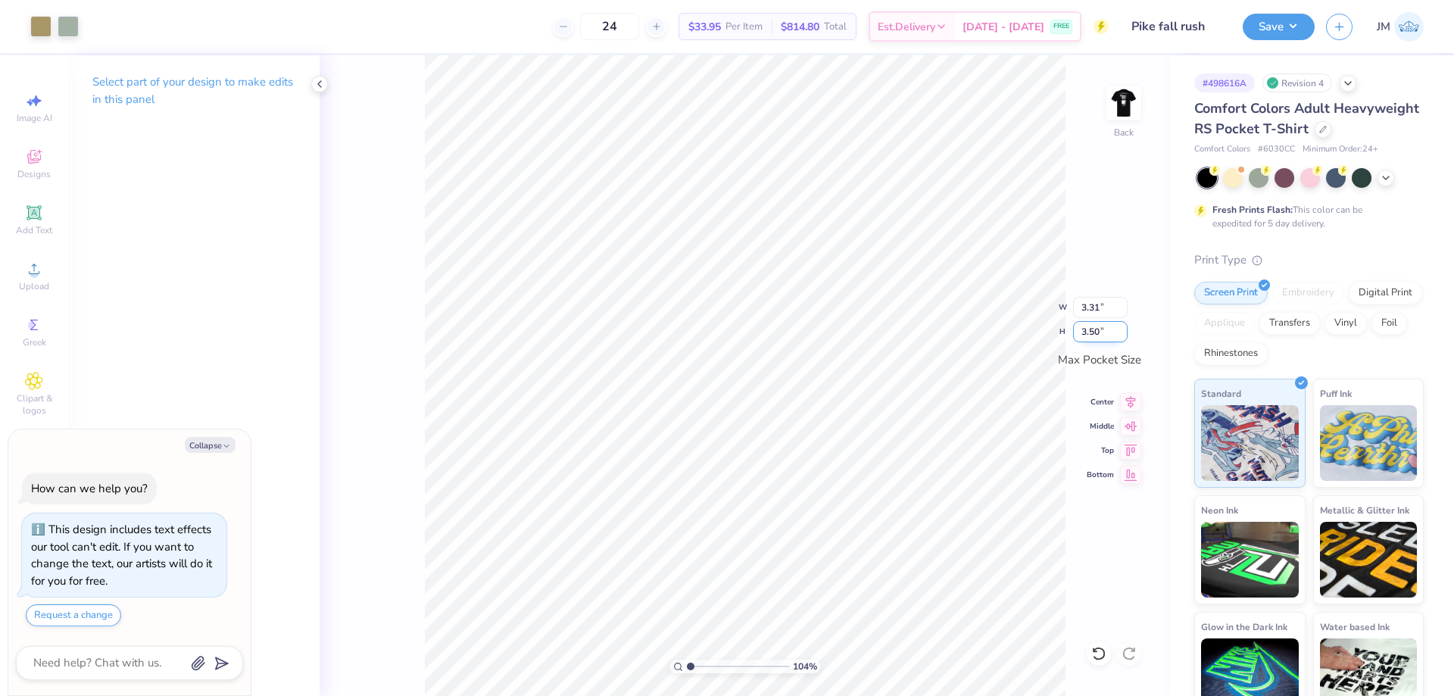
type textarea "x"
type input "1.03539647746693"
type textarea "x"
type input "1"
click at [1129, 95] on img at bounding box center [1124, 103] width 61 height 61
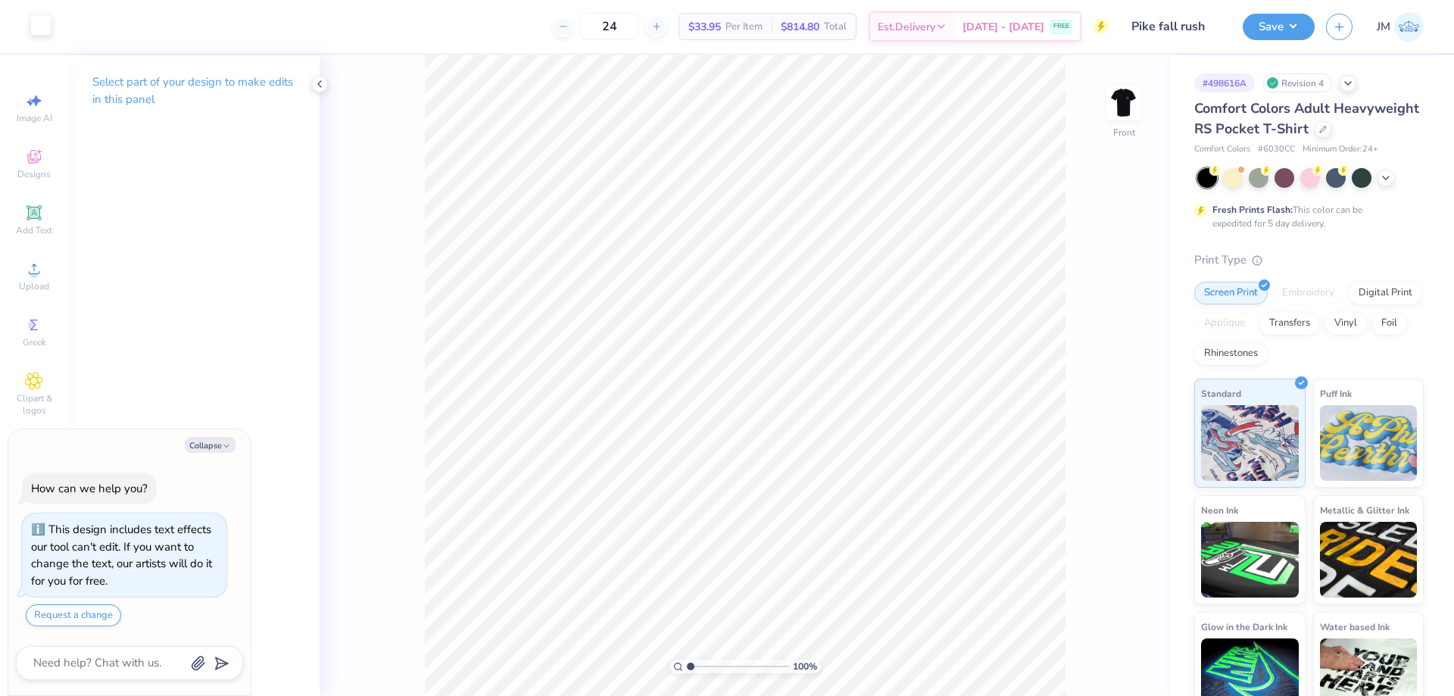
click at [32, 27] on div at bounding box center [40, 24] width 21 height 21
type textarea "x"
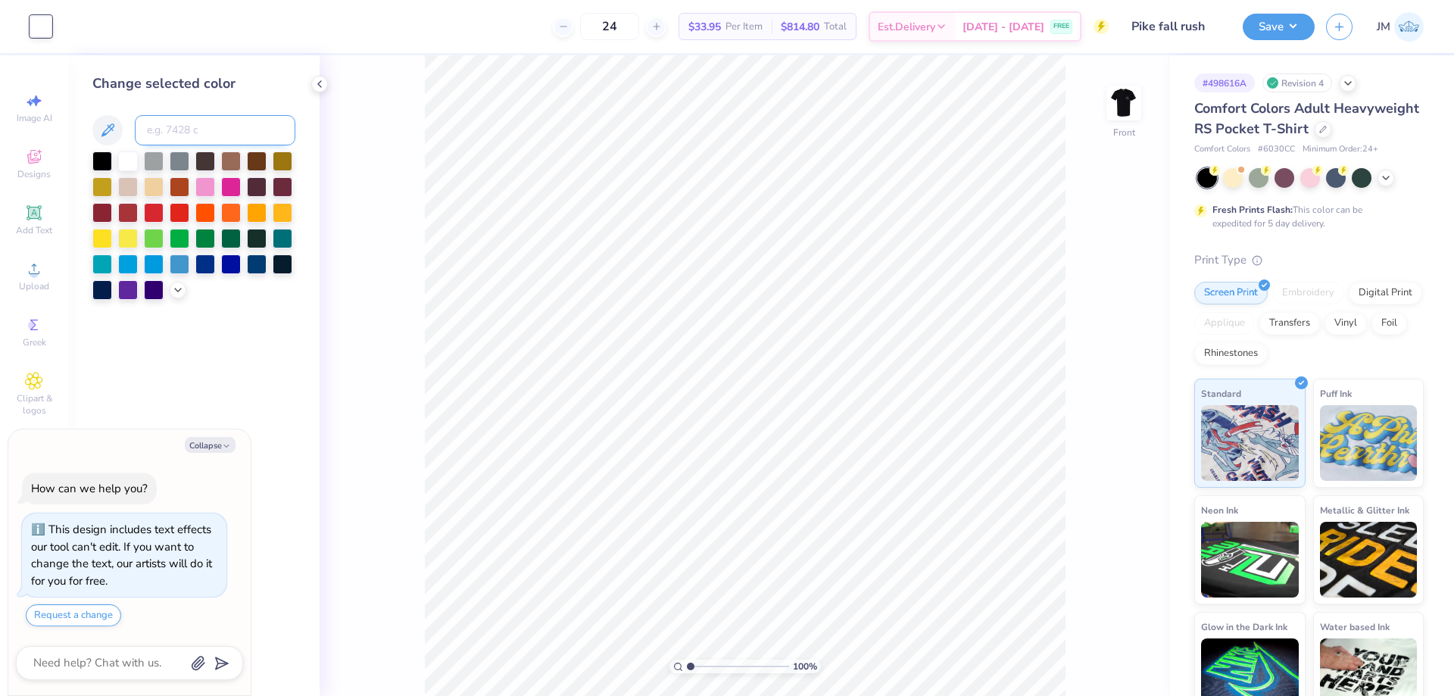
click at [198, 126] on input at bounding box center [215, 130] width 161 height 30
type input "5645"
click at [318, 86] on icon at bounding box center [320, 84] width 12 height 12
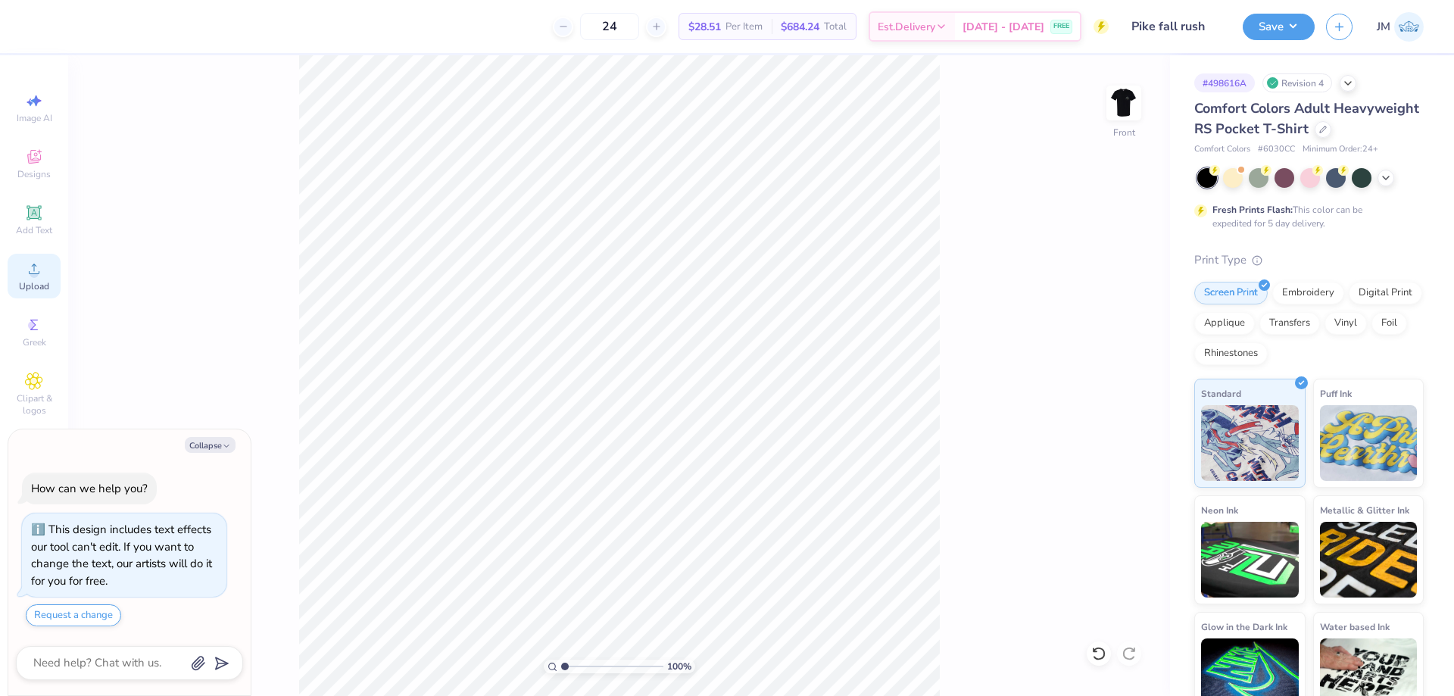
click at [36, 280] on span "Upload" at bounding box center [34, 286] width 30 height 12
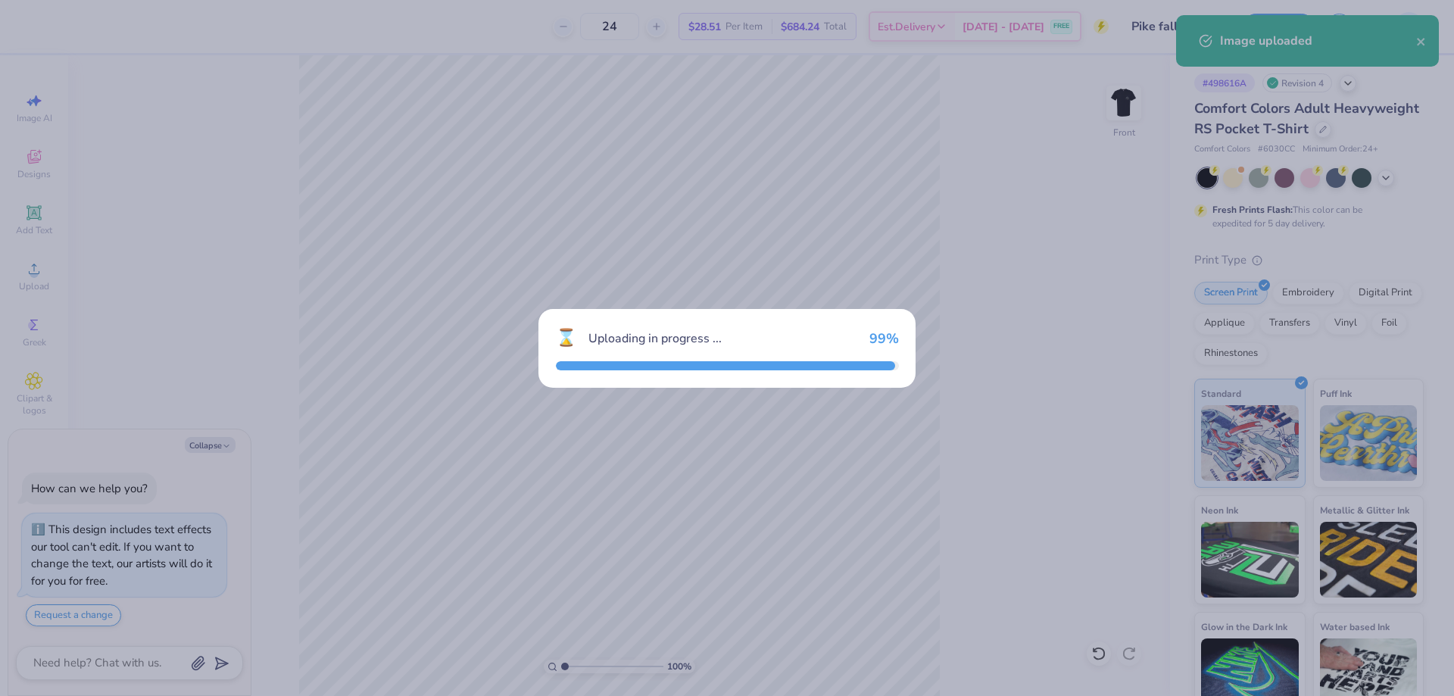
type textarea "x"
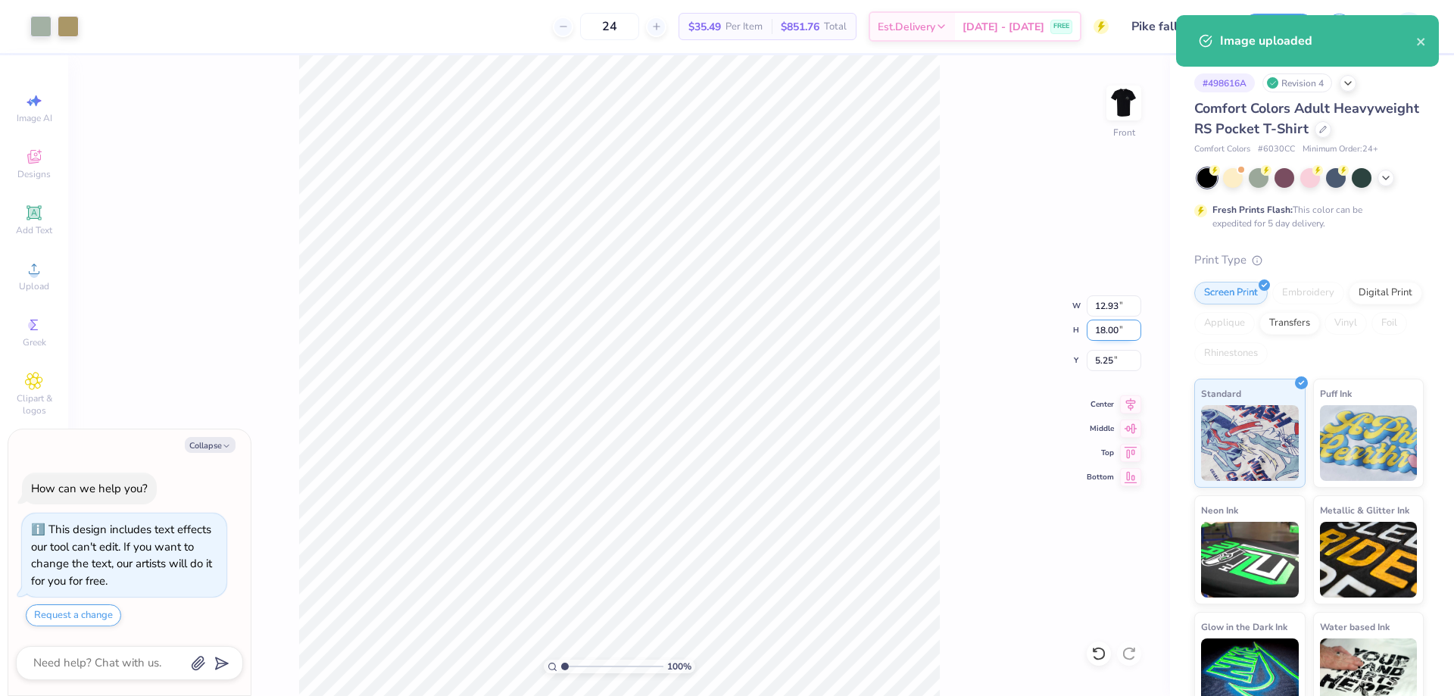
click at [1113, 334] on input "18.00" at bounding box center [1114, 330] width 55 height 21
type input "15"
type textarea "x"
type input "10.78"
type input "15.00"
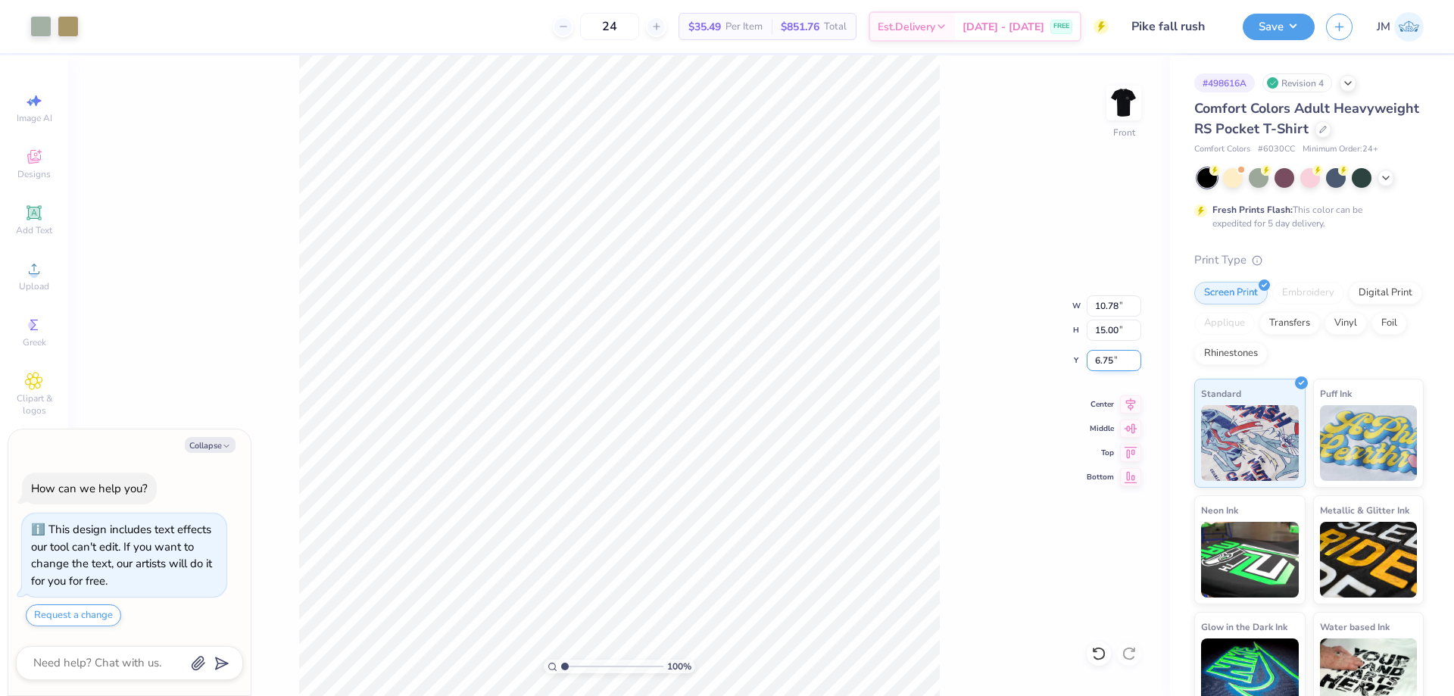
click at [1120, 362] on input "6.75" at bounding box center [1114, 360] width 55 height 21
type input "3"
type textarea "x"
type input "3.00"
type textarea "x"
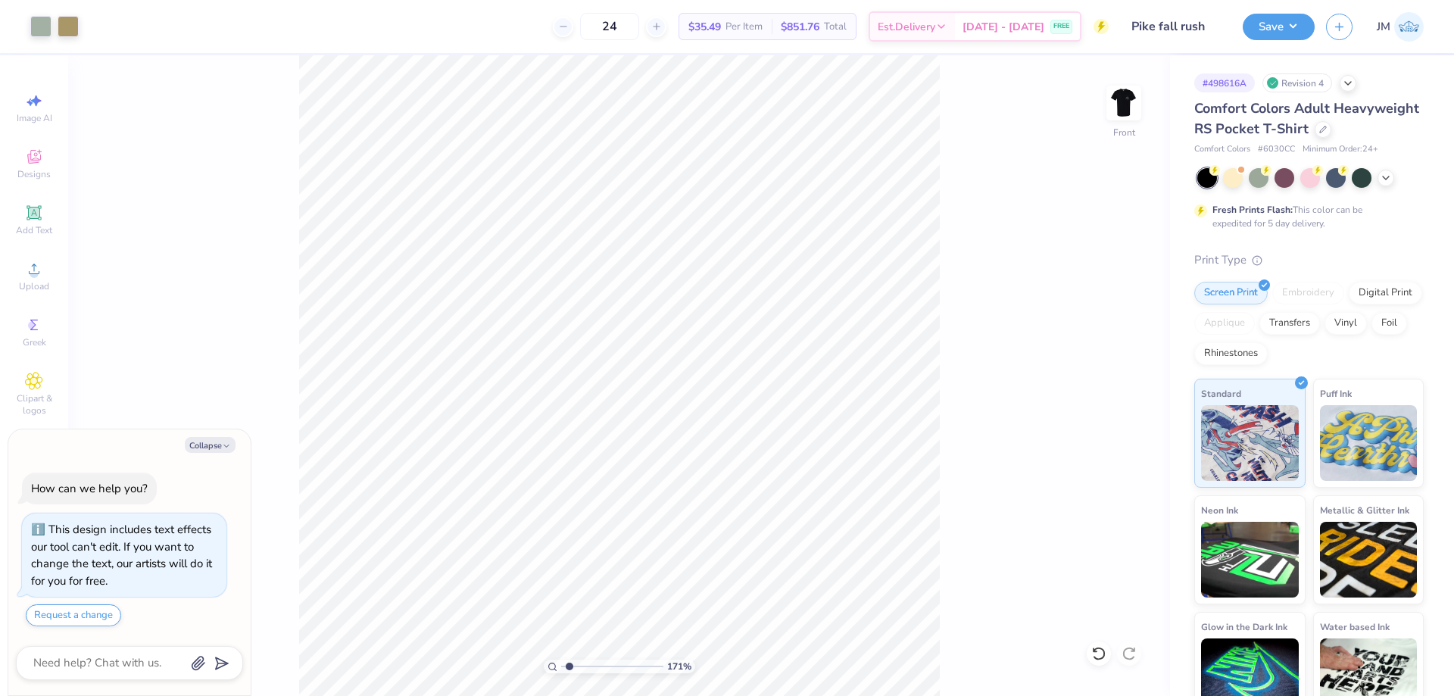
type input "1.30577936722713"
type textarea "x"
type input "1.30577936722713"
type textarea "x"
type input "1.30577936722713"
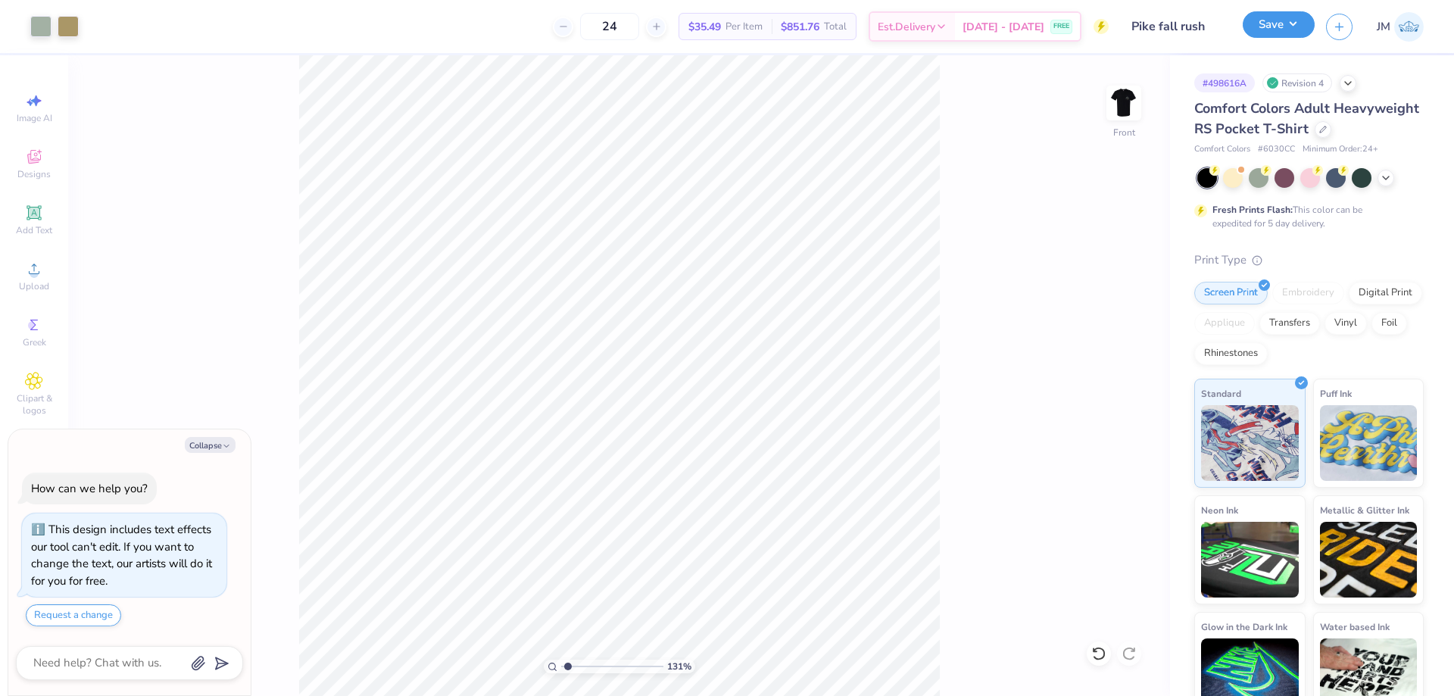
click at [1297, 20] on button "Save" at bounding box center [1279, 24] width 72 height 27
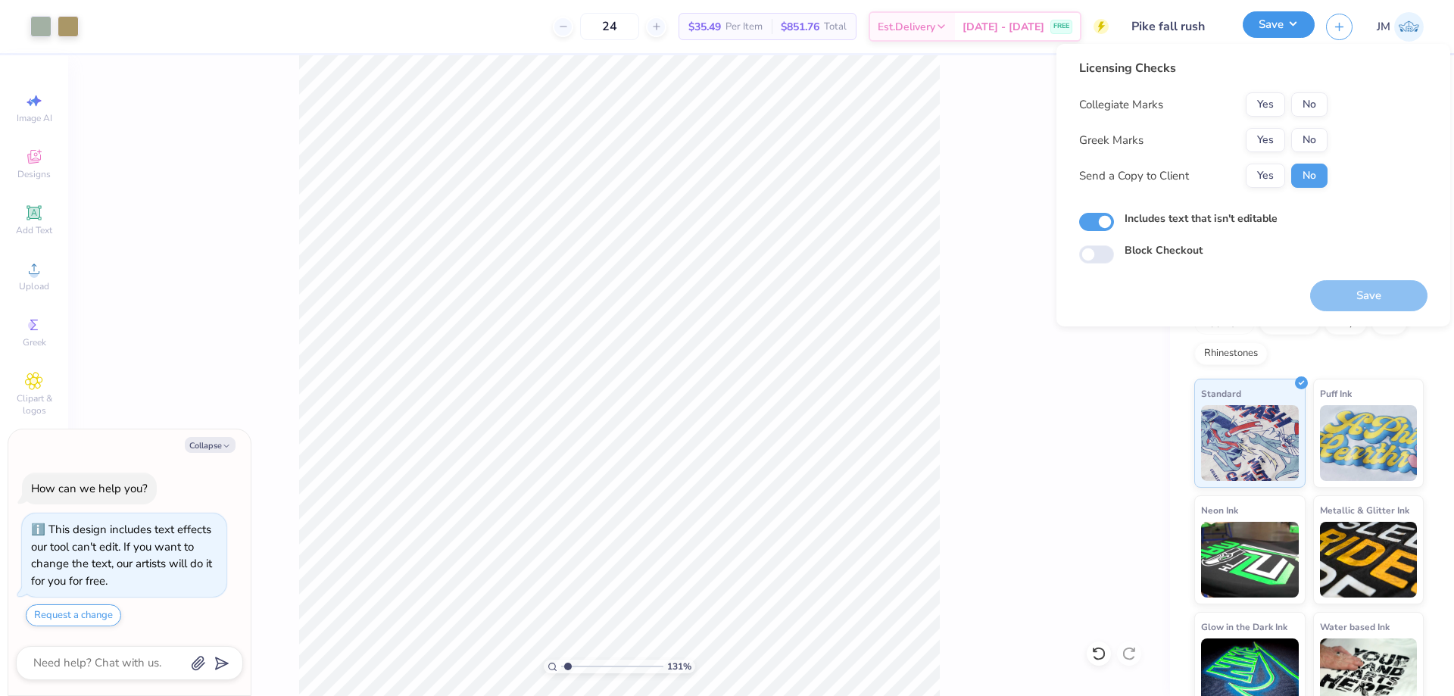
type textarea "x"
type input "1.30577936722713"
click at [1268, 140] on button "Yes" at bounding box center [1265, 140] width 39 height 24
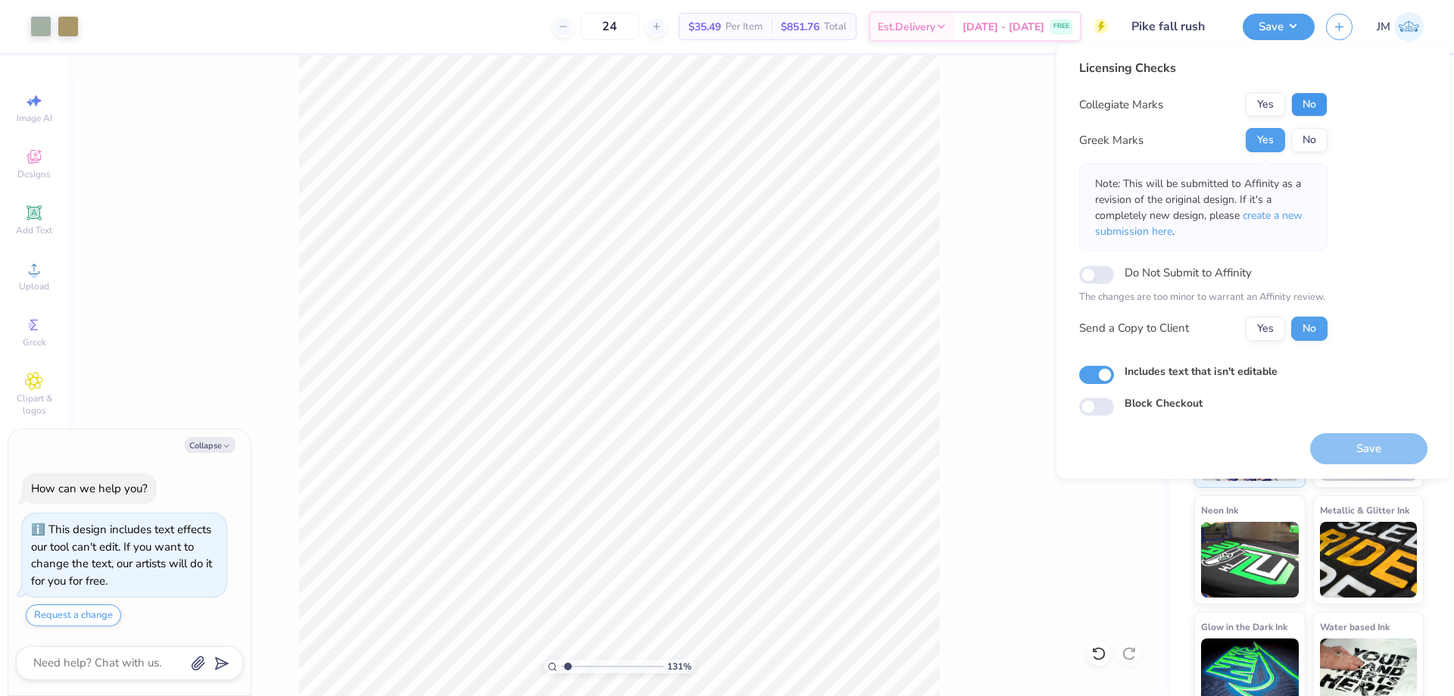
click at [1321, 96] on button "No" at bounding box center [1310, 104] width 36 height 24
type textarea "x"
type input "1.30577936722713"
click at [1282, 217] on span "create a new submission here" at bounding box center [1199, 223] width 208 height 30
type textarea "x"
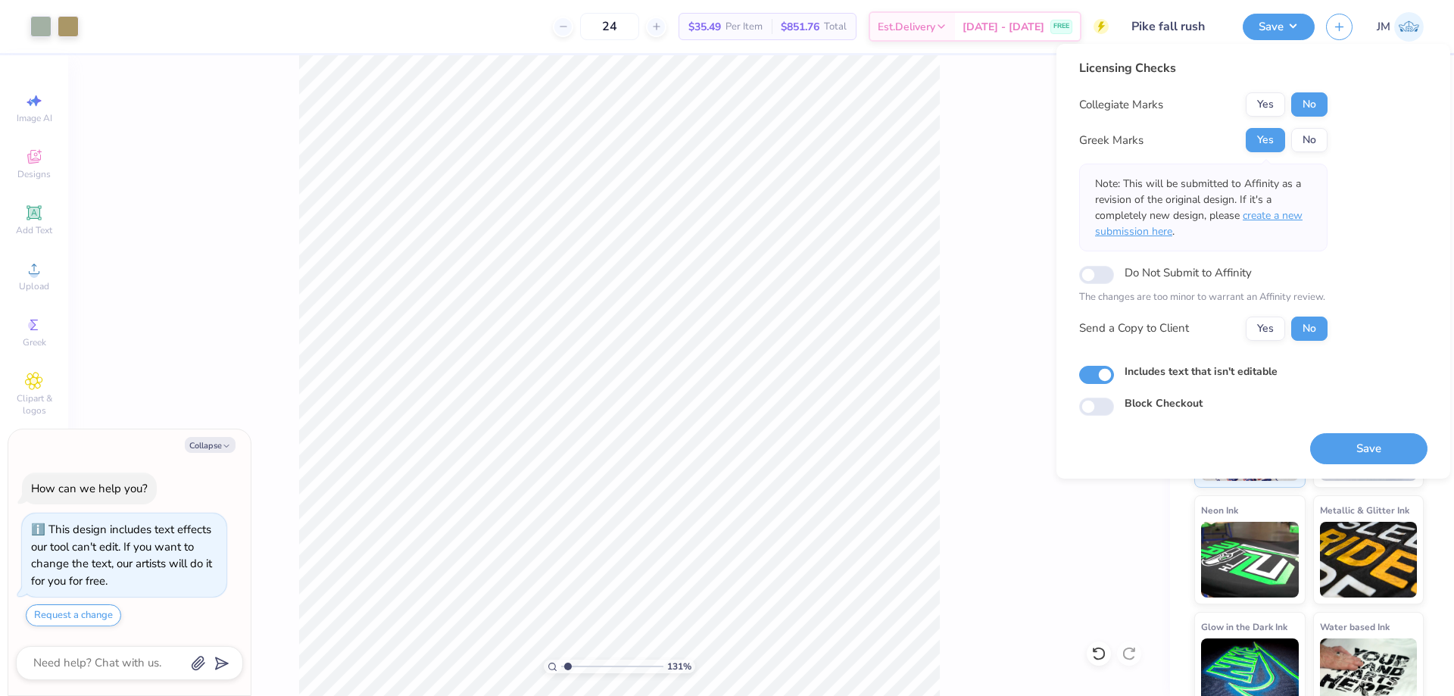
type input "1.30577936722713"
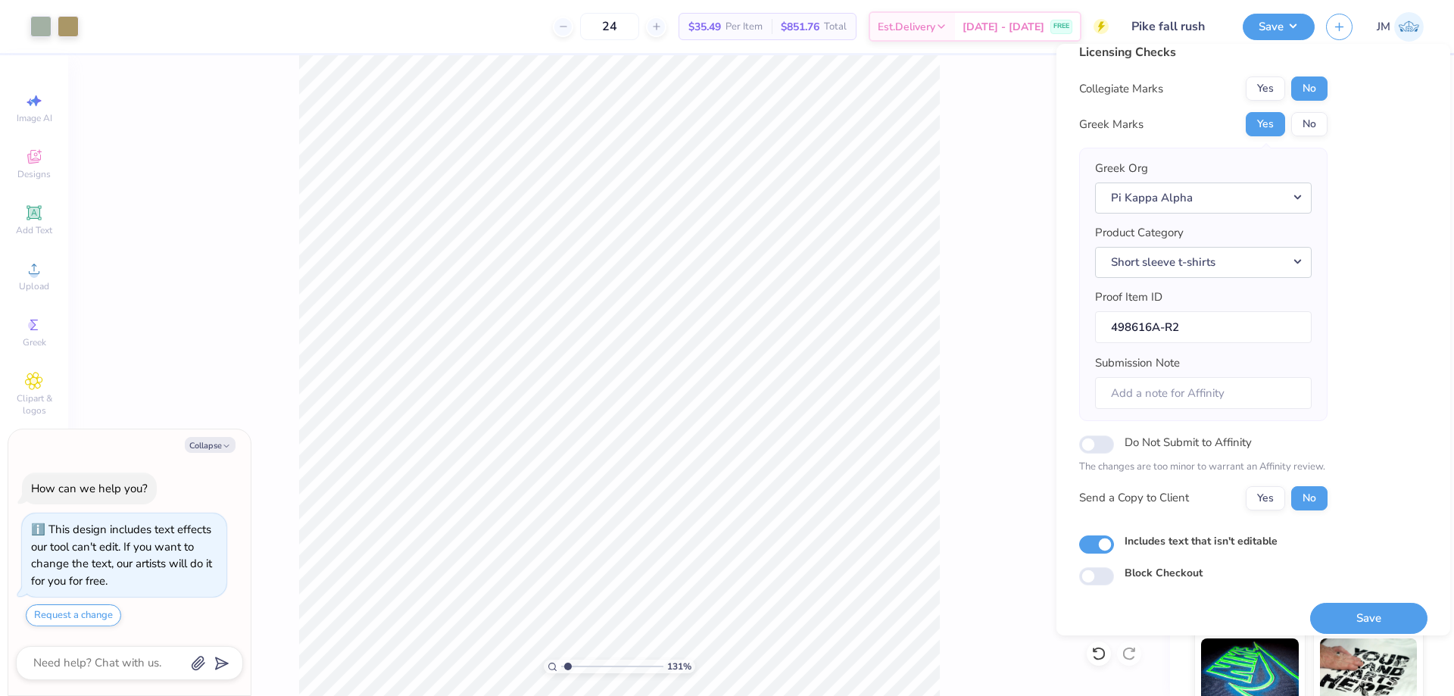
scroll to position [29, 0]
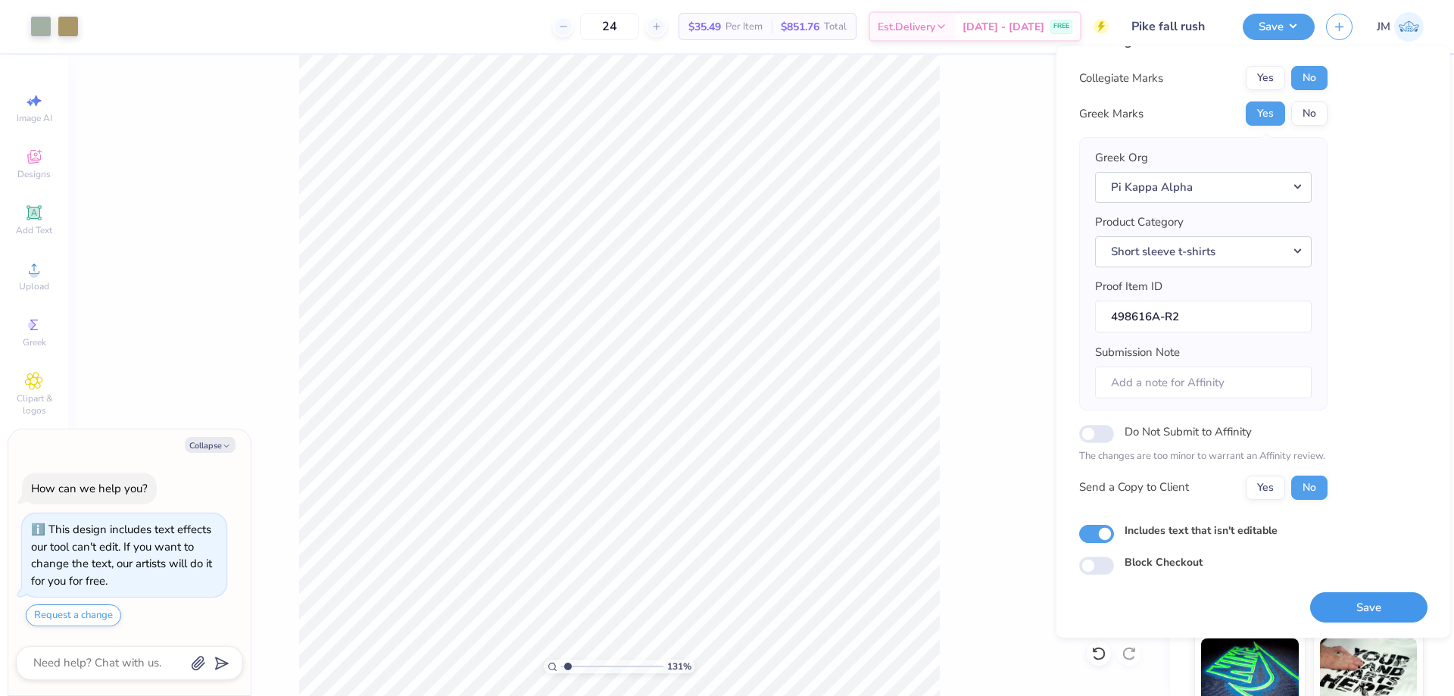
click at [1374, 606] on button "Save" at bounding box center [1369, 607] width 117 height 31
type textarea "x"
type input "1.30577936722713"
type textarea "x"
type input "1.30577936722713"
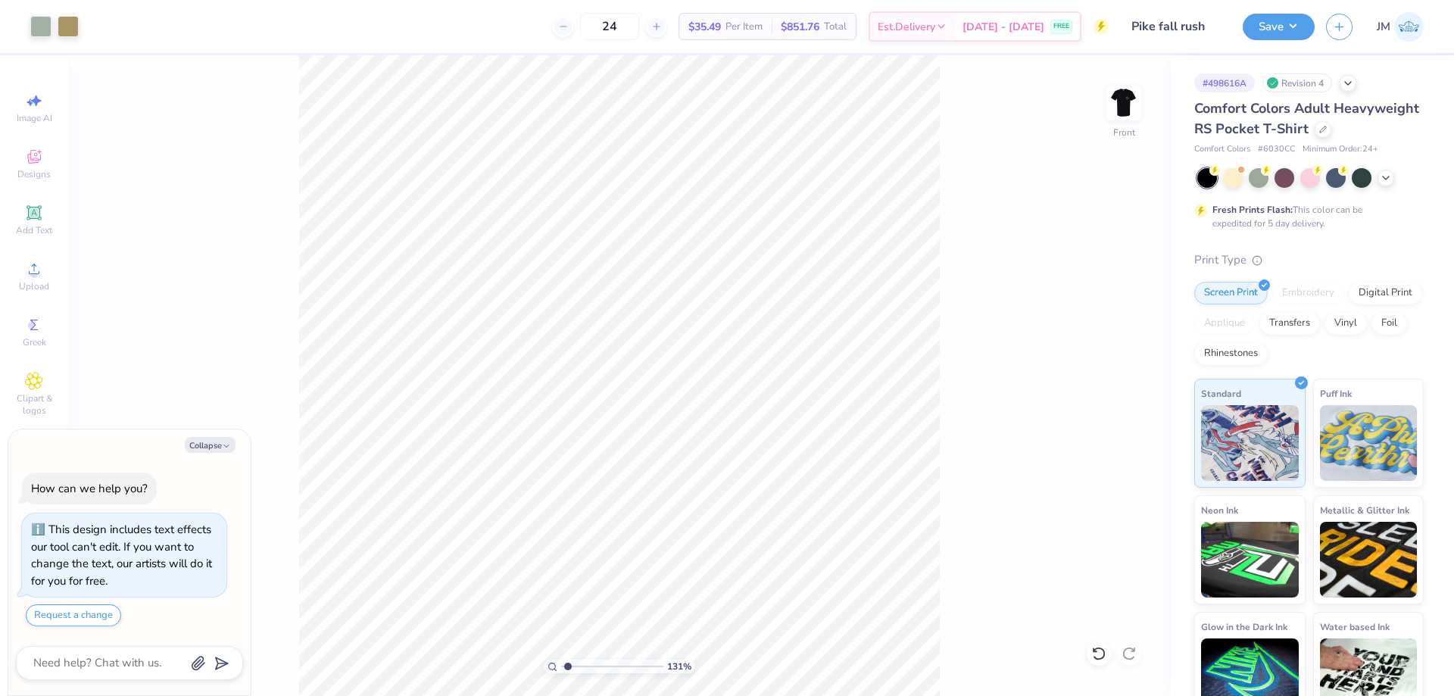
type textarea "x"
type input "1.30577936722713"
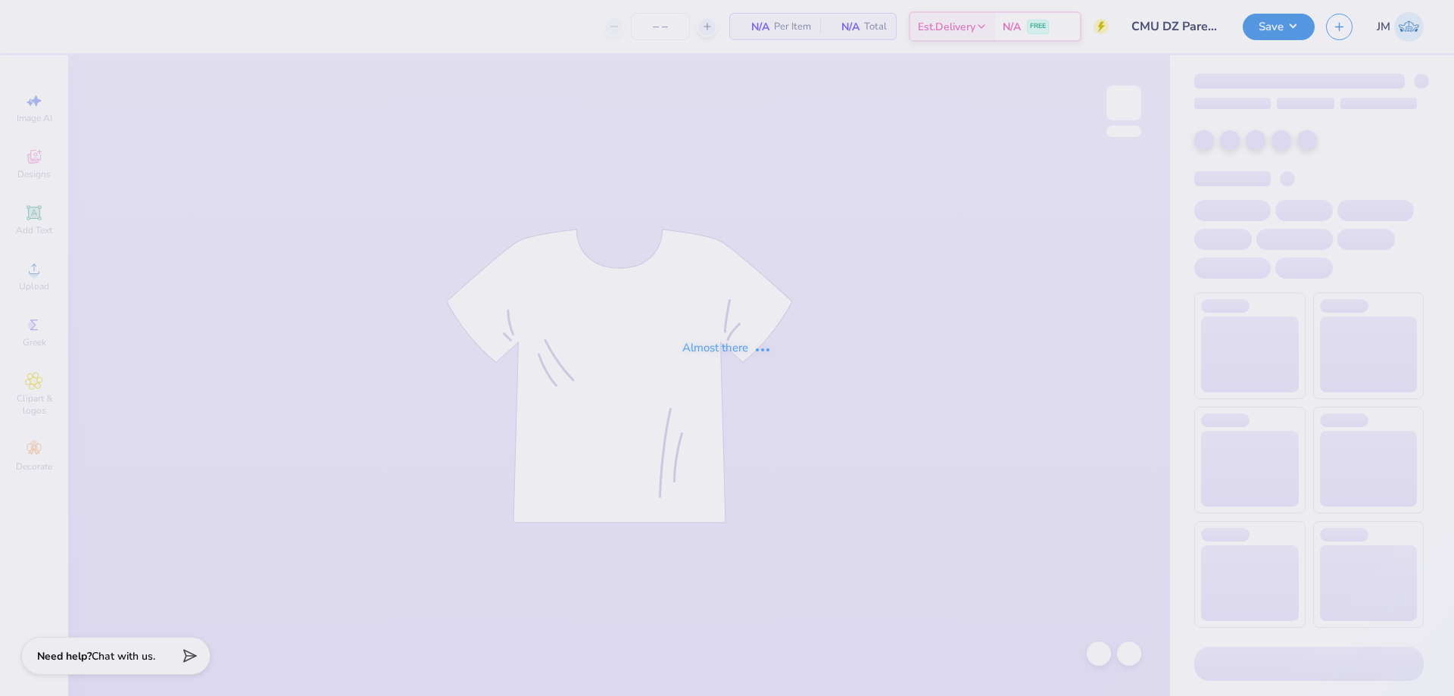
type input "40"
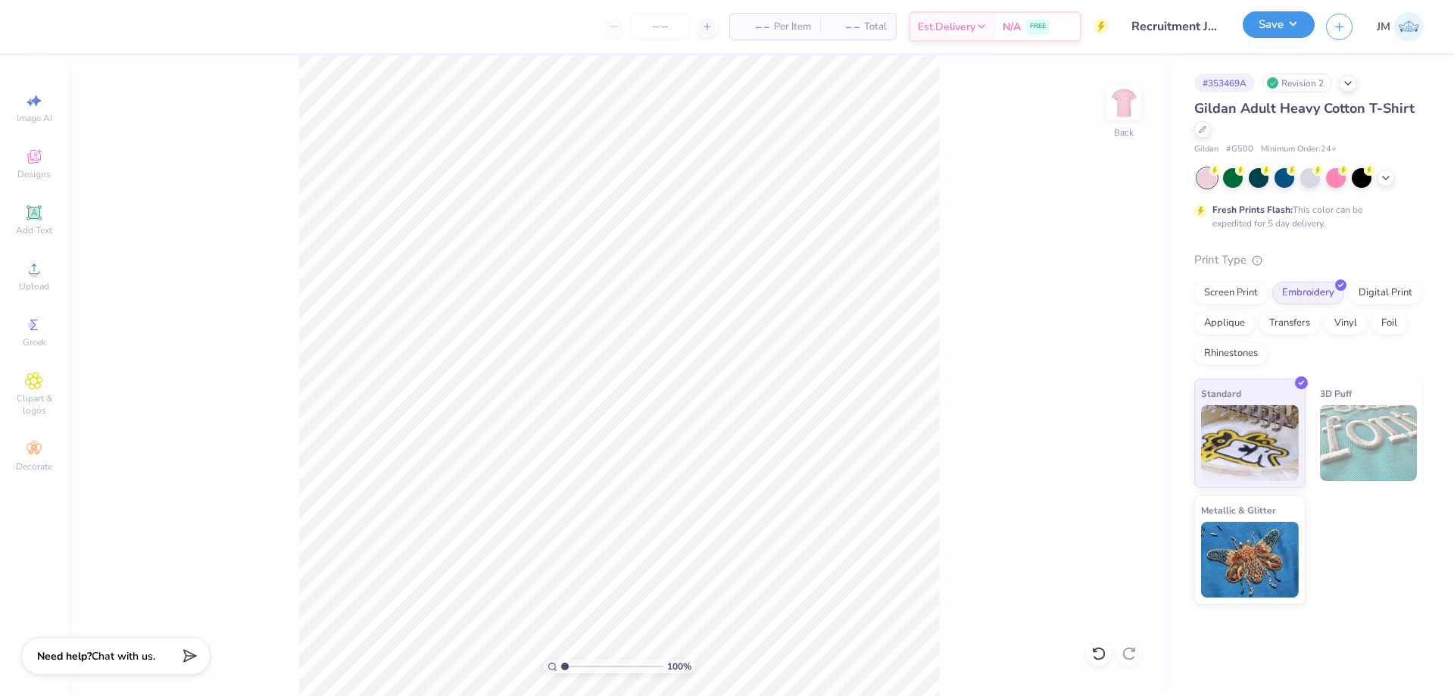
click at [1289, 29] on button "Save" at bounding box center [1279, 24] width 72 height 27
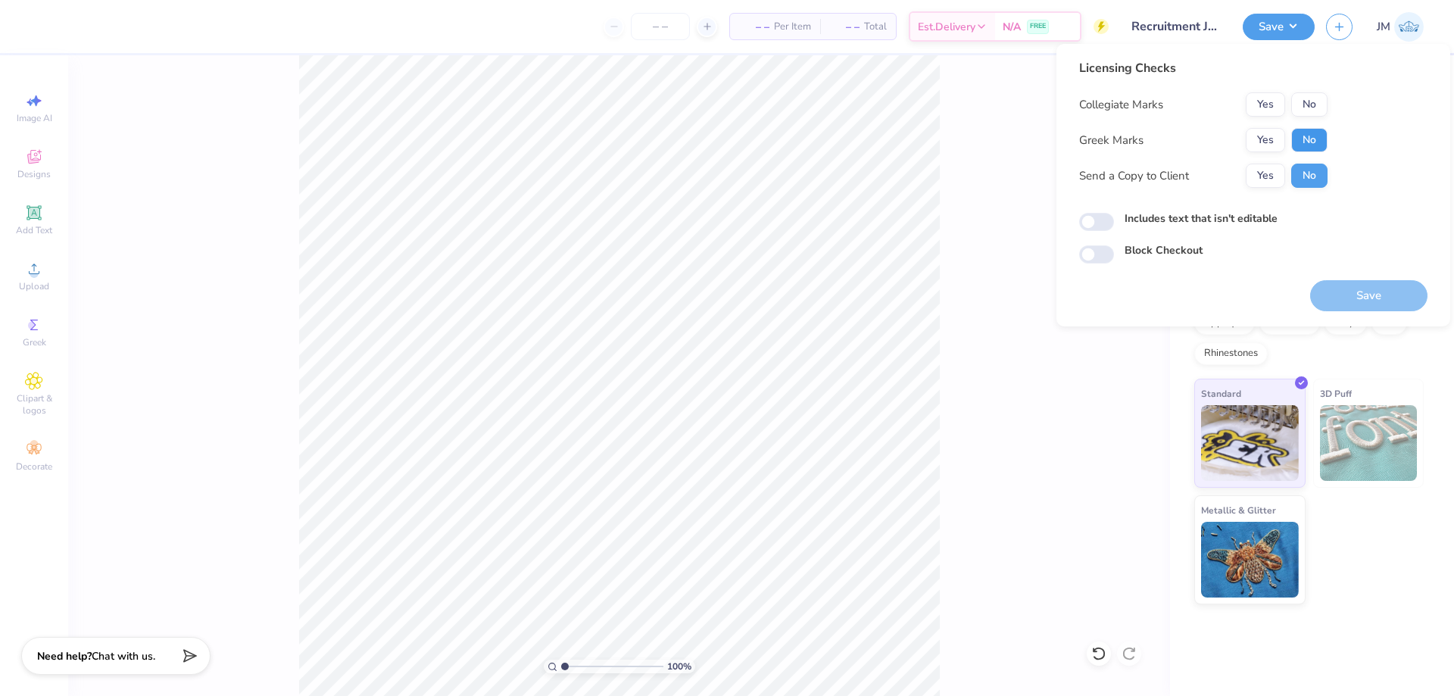
click at [1308, 130] on button "No" at bounding box center [1310, 140] width 36 height 24
click at [1311, 107] on button "No" at bounding box center [1310, 104] width 36 height 24
click at [980, 261] on div "100 % Back" at bounding box center [619, 375] width 1102 height 641
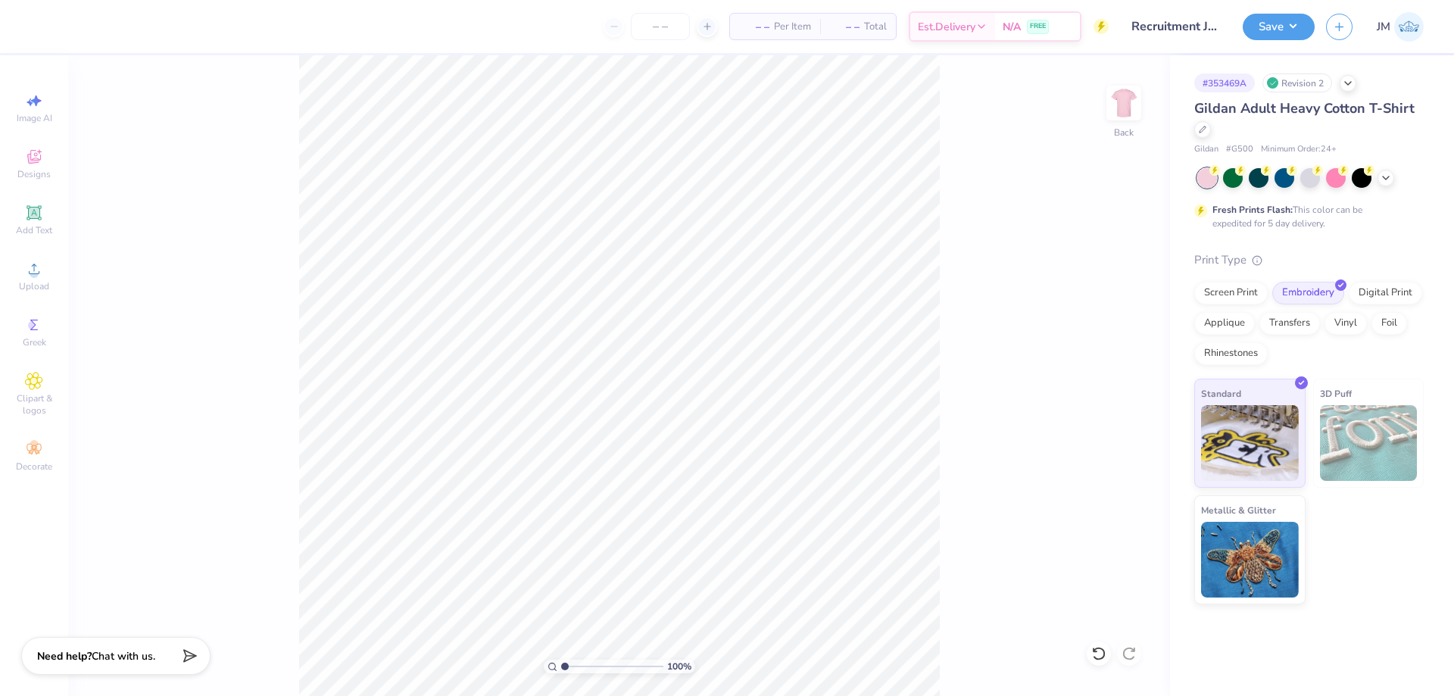
click at [1130, 83] on div "100 % Back" at bounding box center [619, 375] width 1102 height 641
click at [1129, 93] on img at bounding box center [1124, 103] width 61 height 61
click at [1128, 96] on img at bounding box center [1124, 103] width 61 height 61
click at [1227, 314] on div "Applique" at bounding box center [1225, 321] width 61 height 23
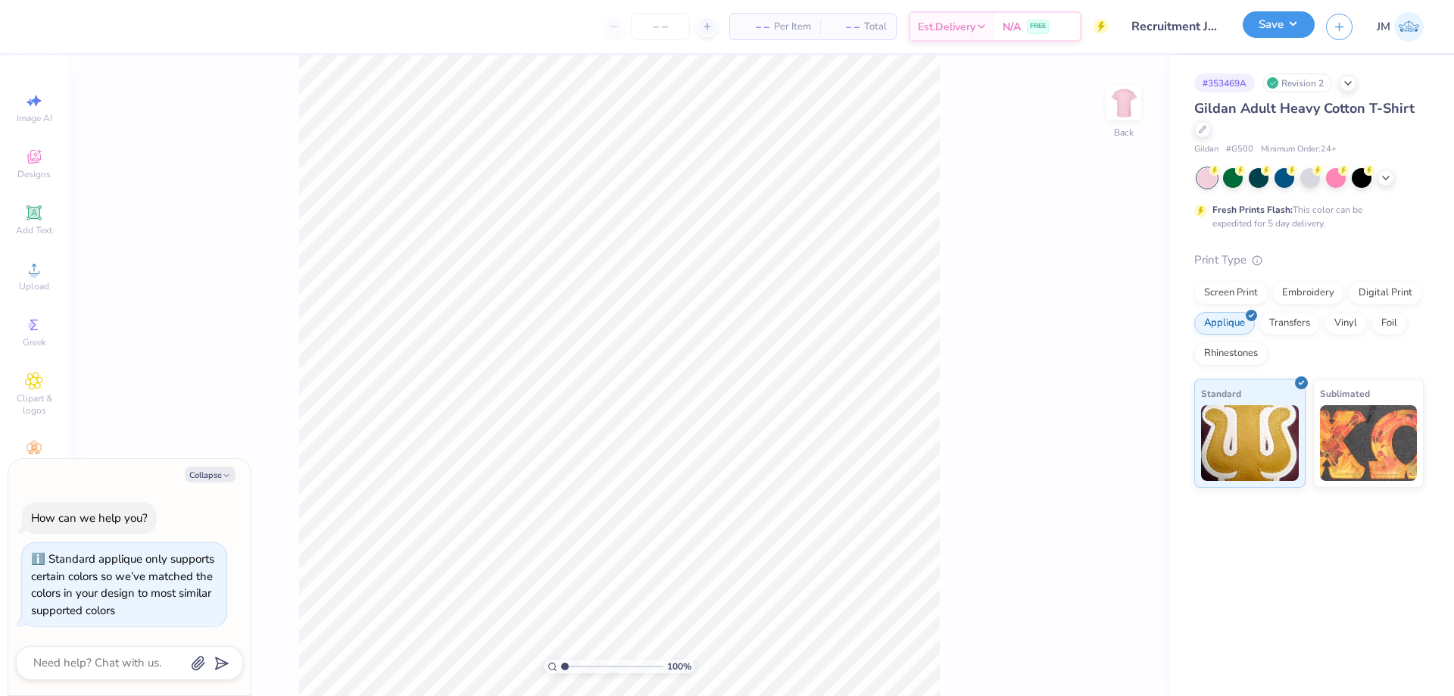
click at [1298, 23] on button "Save" at bounding box center [1279, 24] width 72 height 27
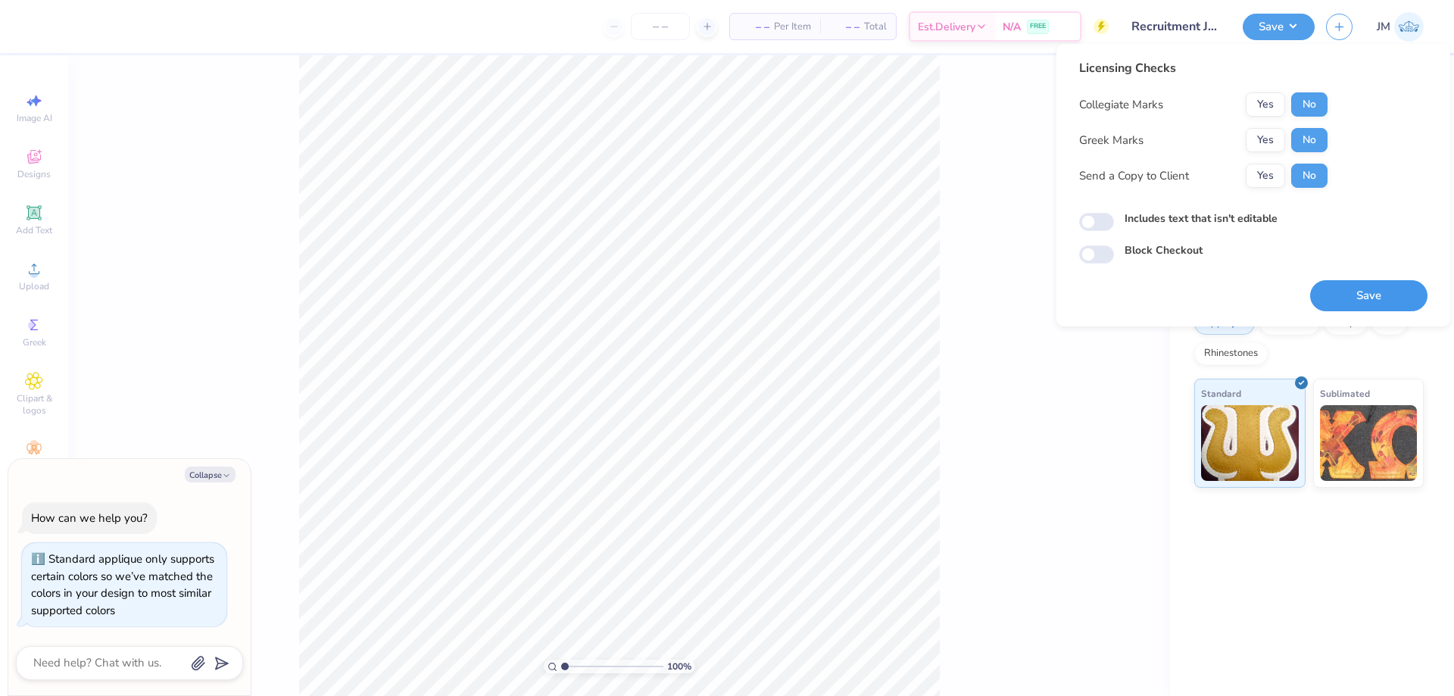
click at [1361, 289] on button "Save" at bounding box center [1369, 295] width 117 height 31
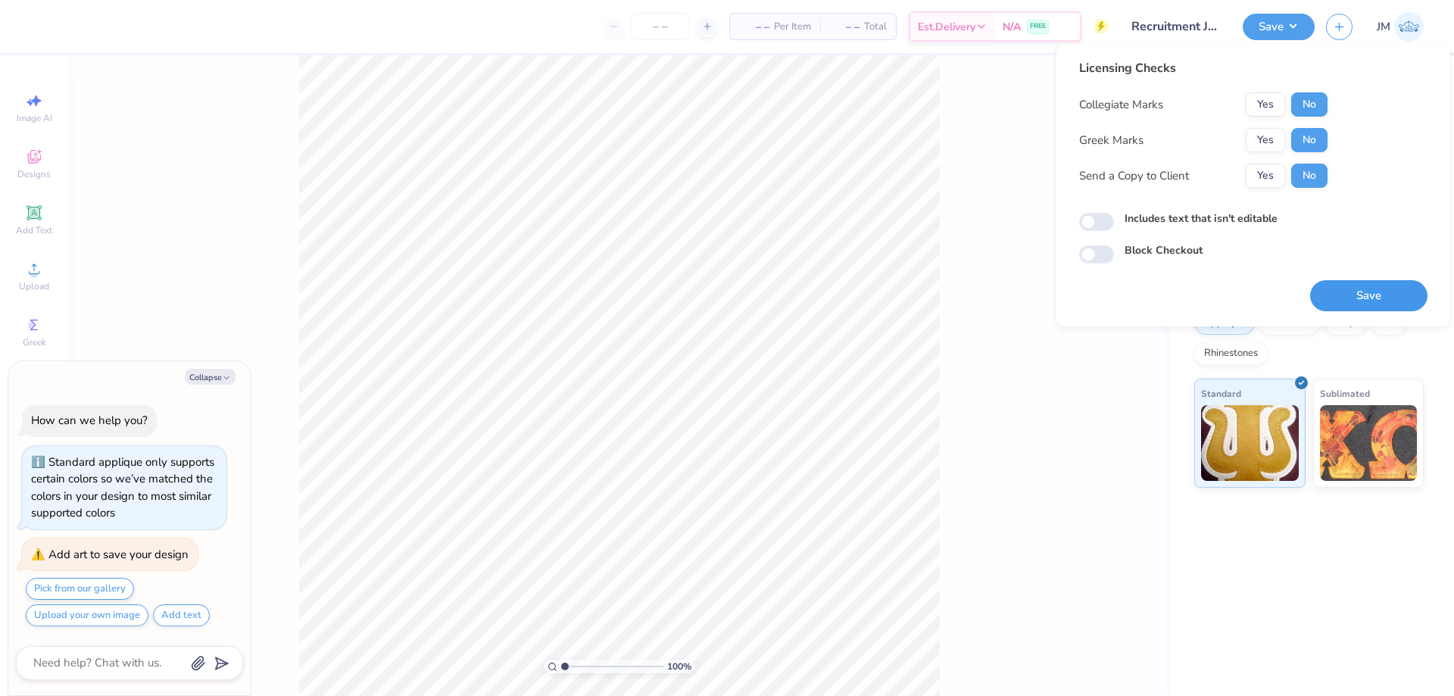
click at [1360, 296] on button "Save" at bounding box center [1369, 295] width 117 height 31
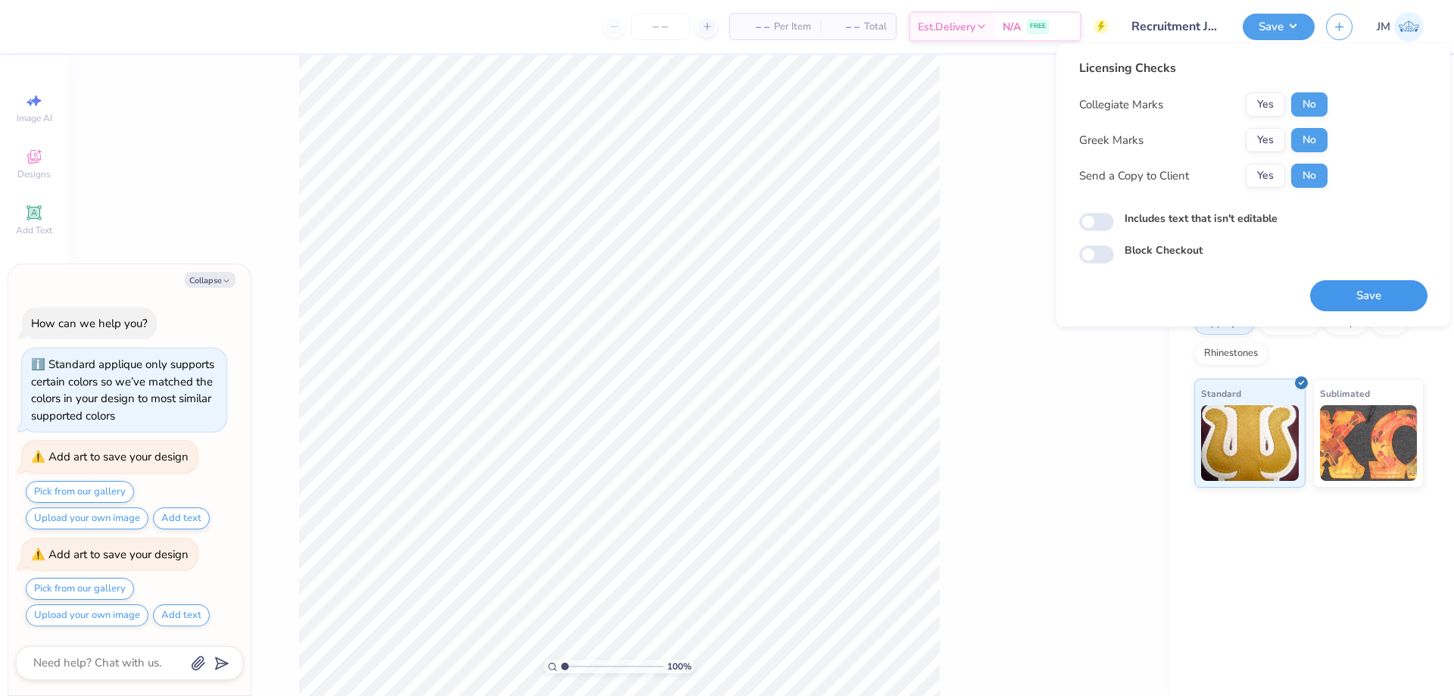
click at [1361, 296] on button "Save" at bounding box center [1369, 295] width 117 height 31
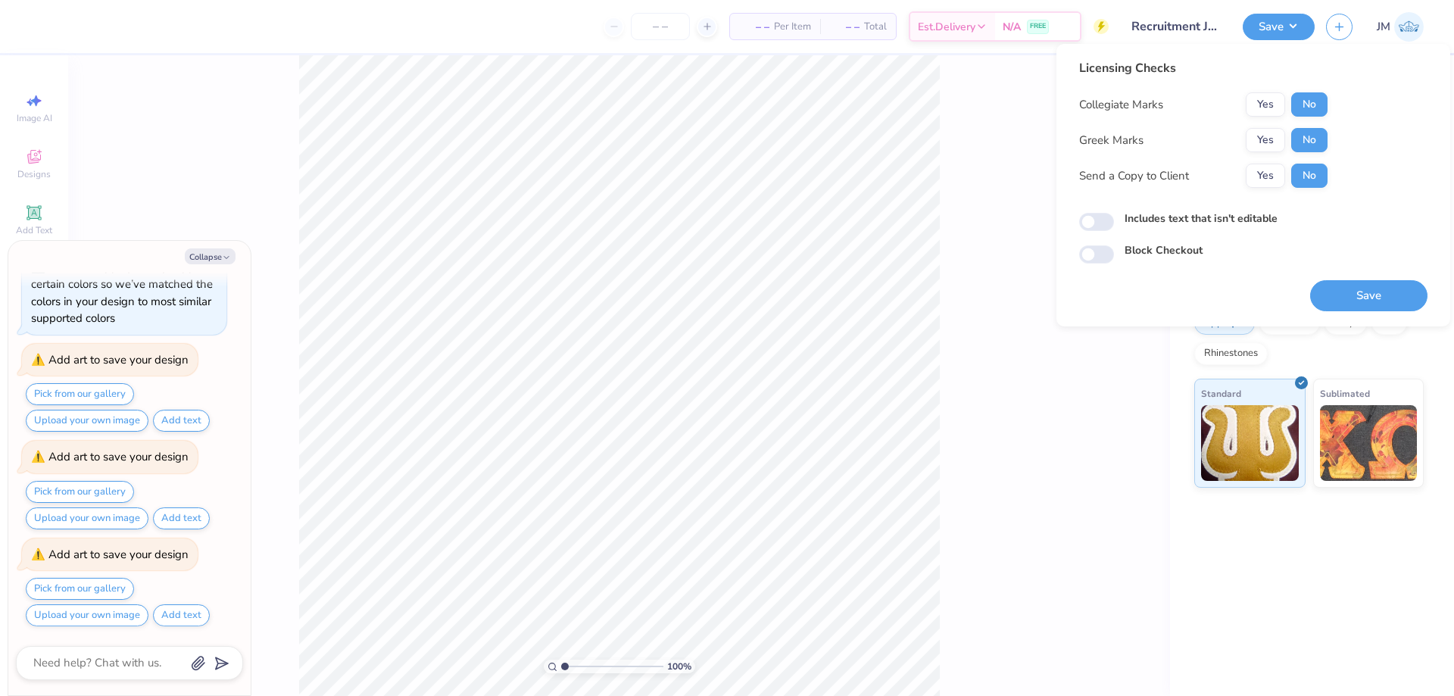
type textarea "x"
